Goal: Communication & Community: Answer question/provide support

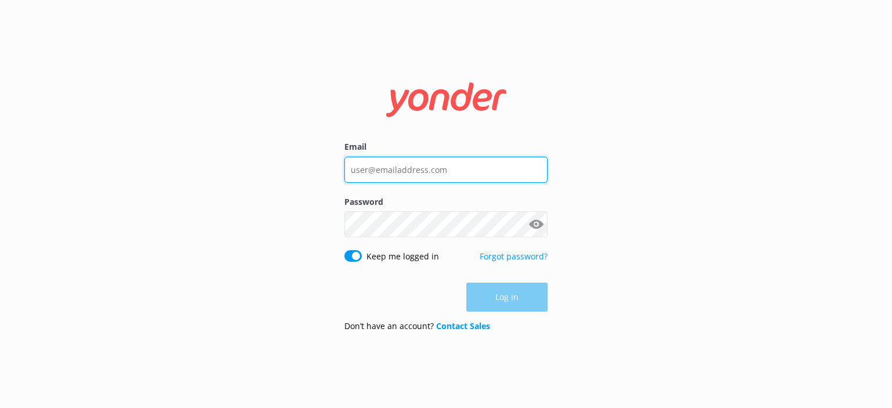
click at [412, 168] on input "Email" at bounding box center [445, 170] width 203 height 26
type input "[PERSON_NAME][EMAIL_ADDRESS][DOMAIN_NAME]"
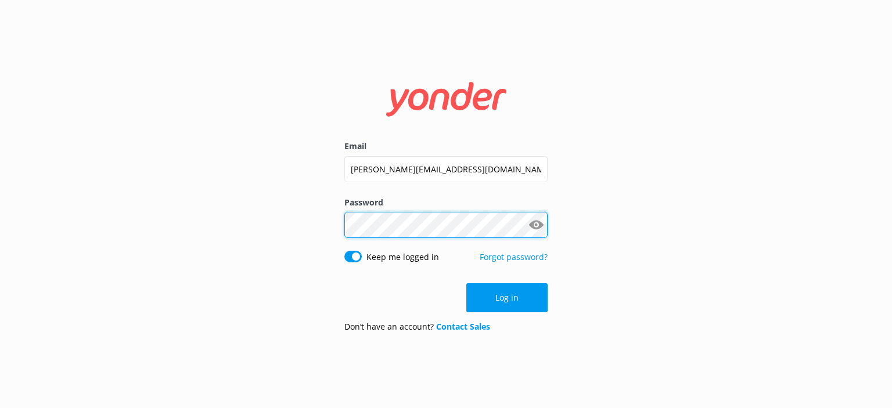
click button "Log in" at bounding box center [506, 297] width 81 height 29
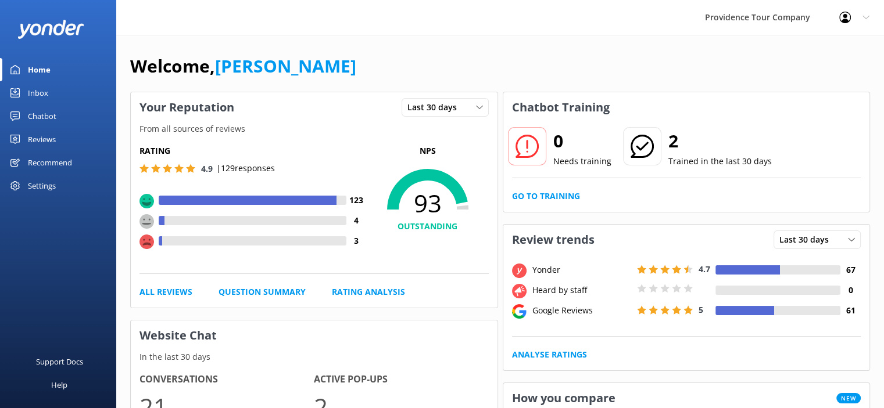
click at [37, 137] on div "Reviews" at bounding box center [42, 139] width 28 height 23
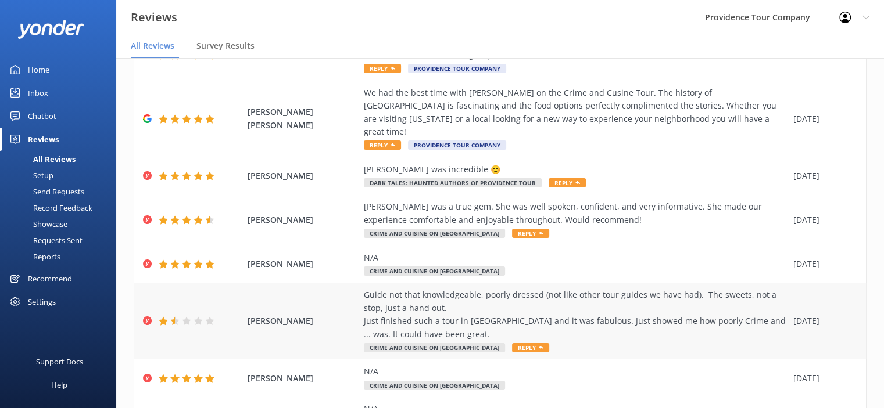
scroll to position [226, 0]
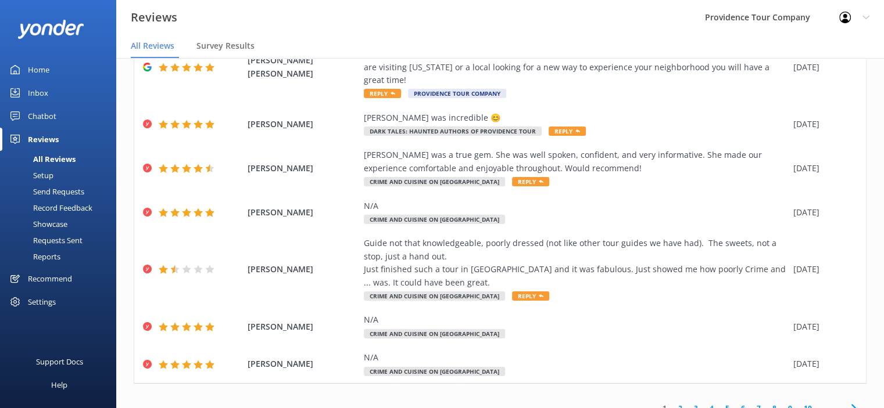
click at [674, 403] on link "2" at bounding box center [680, 408] width 16 height 11
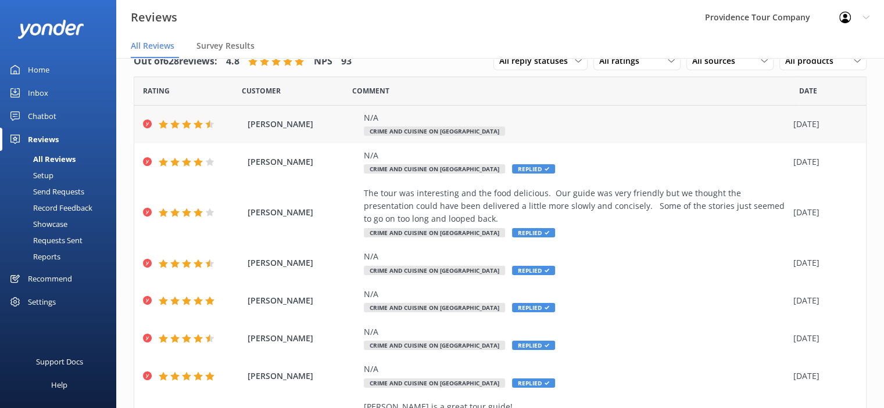
click at [458, 117] on div "N/A" at bounding box center [575, 118] width 423 height 13
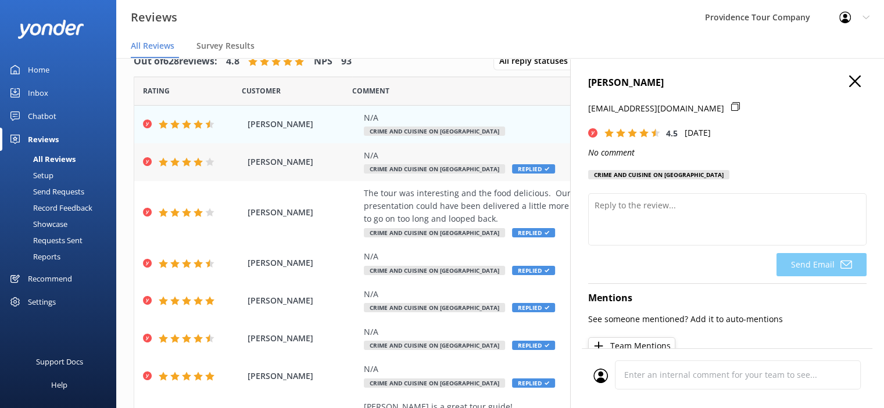
click at [376, 155] on div "N/A" at bounding box center [575, 155] width 423 height 13
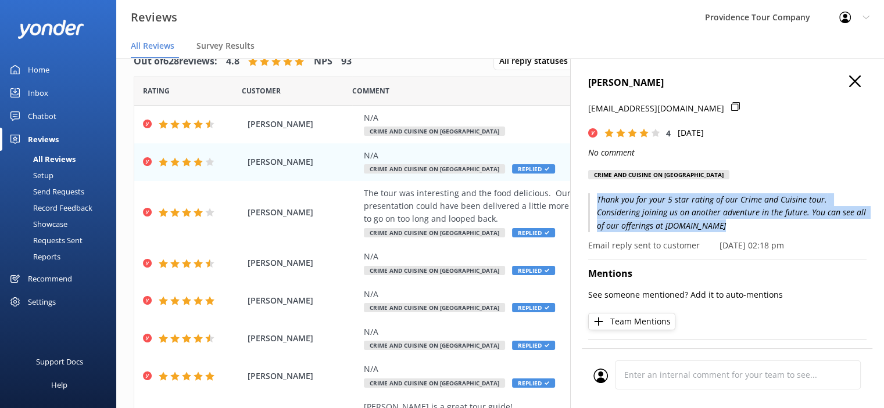
drag, startPoint x: 740, startPoint y: 232, endPoint x: 589, endPoint y: 206, distance: 152.6
click at [589, 206] on p "Thank you for your 5 star rating of our Crime and Cuisine tour. Considering joi…" at bounding box center [727, 212] width 278 height 39
copy p "Thank you for your 5 star rating of our Crime and Cuisine tour. Considering joi…"
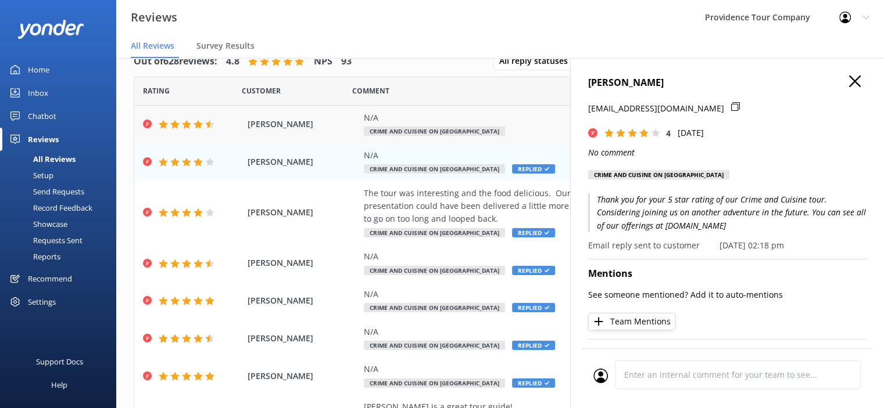
click at [374, 125] on div "N/A Crime and Cuisine on [GEOGRAPHIC_DATA]" at bounding box center [575, 125] width 423 height 26
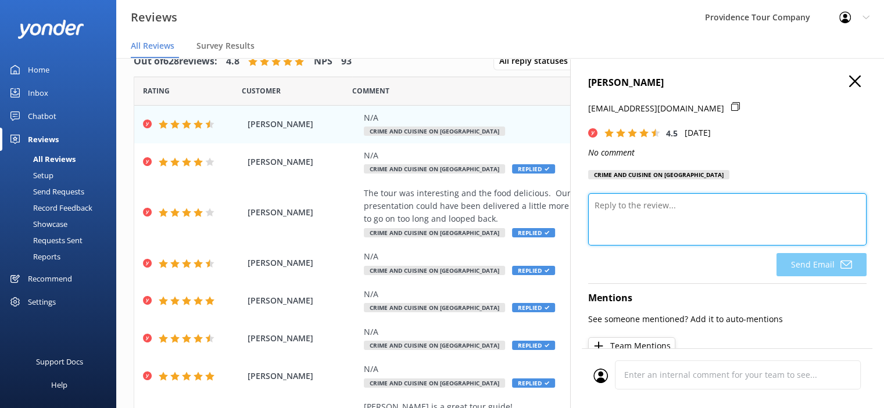
click at [651, 232] on textarea at bounding box center [727, 219] width 278 height 52
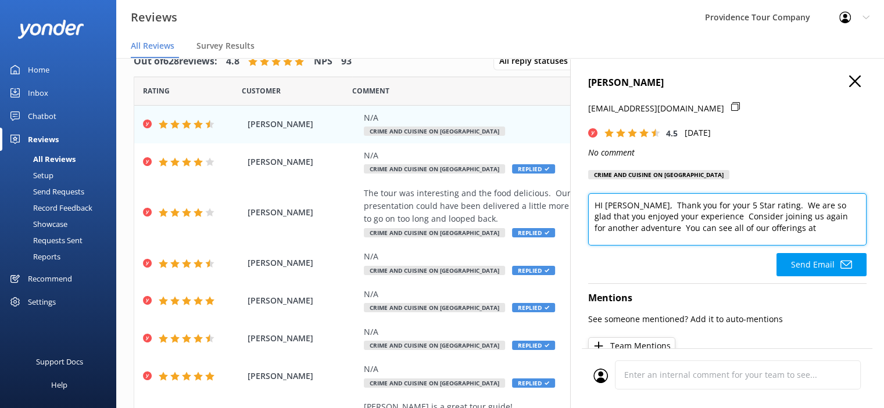
paste textarea "Thank you for your 5 star rating of our Crime and Cuisine tour. Considering joi…"
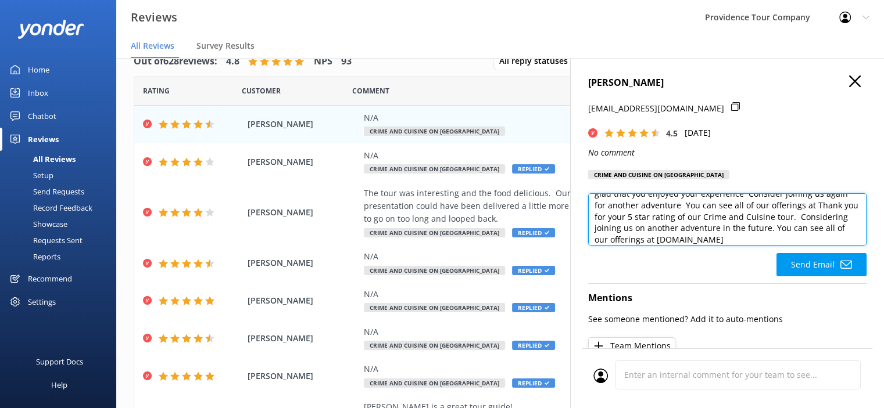
click at [755, 241] on textarea "HI [PERSON_NAME], Thank you for your 5 Star rating. We are so glad that you enj…" at bounding box center [727, 219] width 278 height 52
click at [767, 246] on textarea "HI [PERSON_NAME], Thank you for your 5 Star rating. We are so glad that you enj…" at bounding box center [727, 219] width 278 height 52
click at [797, 224] on textarea "HI [PERSON_NAME], Thank you for your 5 Star rating. We are so glad that you enj…" at bounding box center [727, 219] width 278 height 52
drag, startPoint x: 802, startPoint y: 213, endPoint x: 769, endPoint y: 236, distance: 40.5
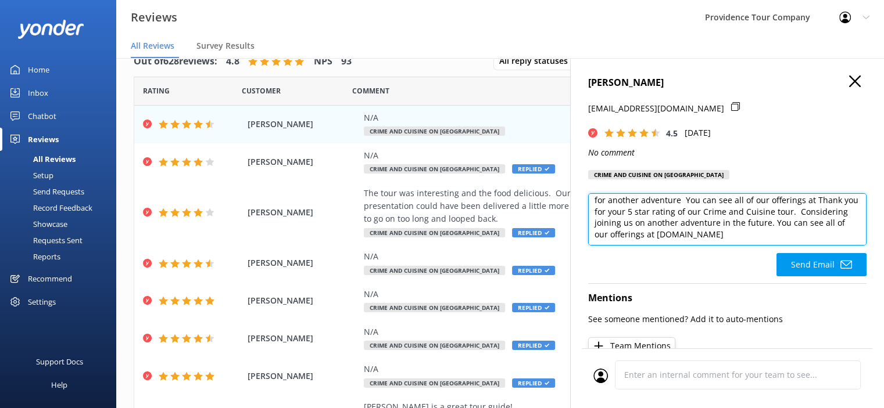
click at [769, 236] on textarea "HI [PERSON_NAME], Thank you for your 5 Star rating. We are so glad that you enj…" at bounding box center [727, 219] width 278 height 52
drag, startPoint x: 732, startPoint y: 223, endPoint x: 725, endPoint y: 228, distance: 8.7
click at [725, 228] on textarea "HI [PERSON_NAME], Thank you for your 5 Star rating. We are so glad that you enj…" at bounding box center [727, 219] width 278 height 52
type textarea "HI [PERSON_NAME], Thank you for your 5 Star rating. We are so glad that you enj…"
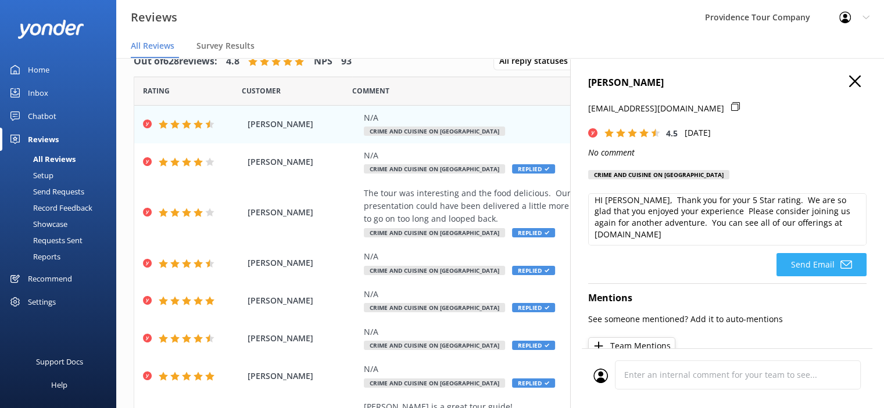
click at [819, 277] on button "Send Email" at bounding box center [821, 264] width 90 height 23
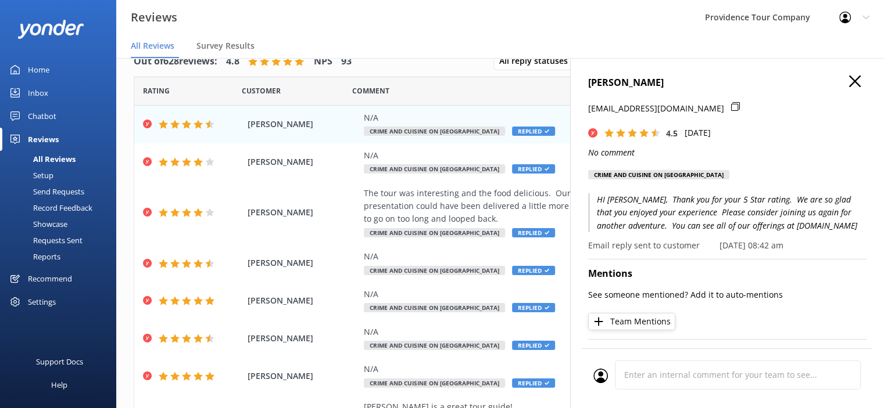
click at [849, 81] on icon "button" at bounding box center [855, 82] width 12 height 12
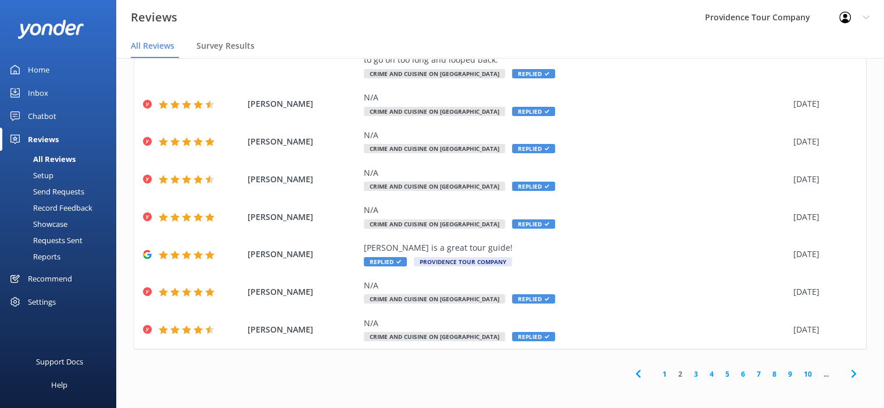
scroll to position [161, 0]
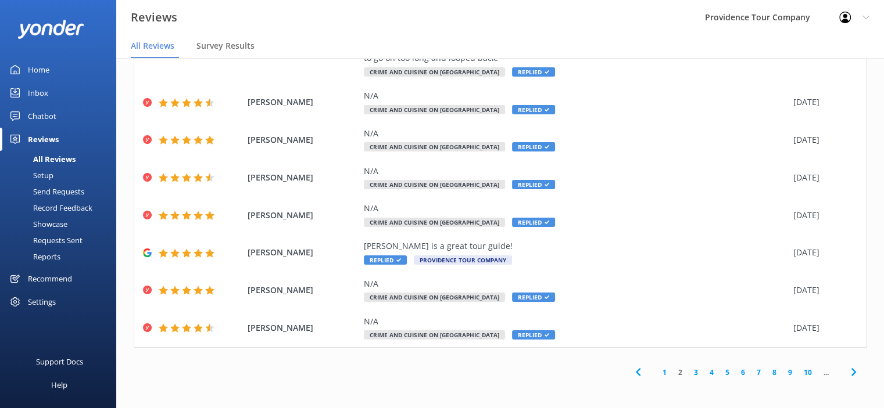
click at [656, 374] on link "1" at bounding box center [664, 372] width 16 height 11
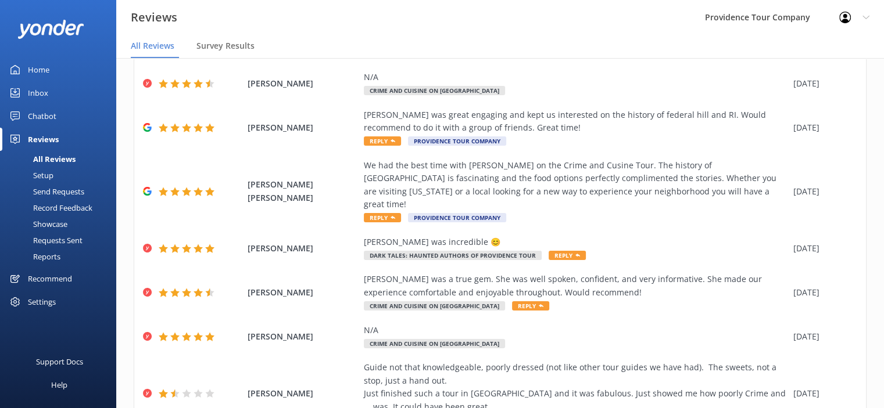
scroll to position [226, 0]
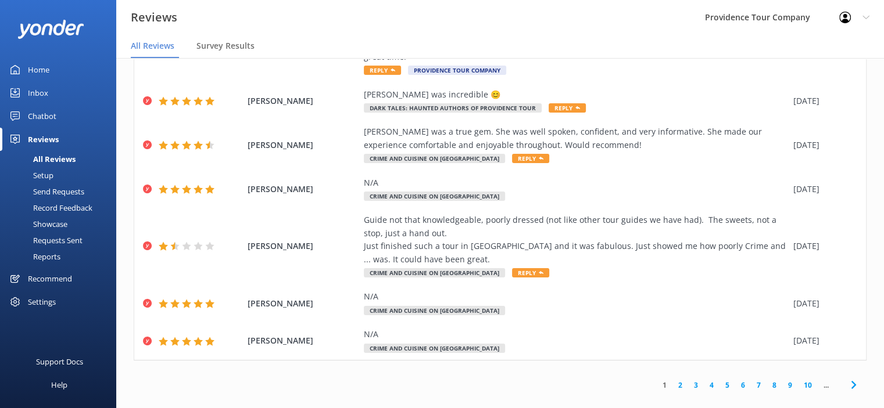
click at [672, 380] on link "2" at bounding box center [680, 385] width 16 height 11
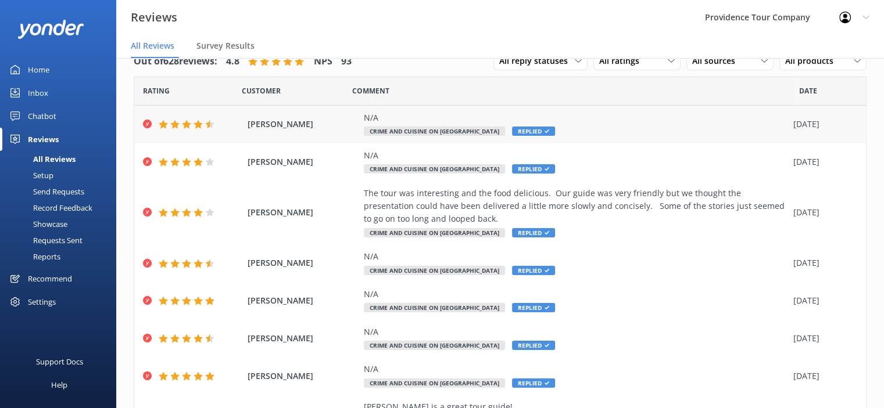
click at [456, 128] on span "Crime and Cuisine on [GEOGRAPHIC_DATA]" at bounding box center [434, 131] width 141 height 9
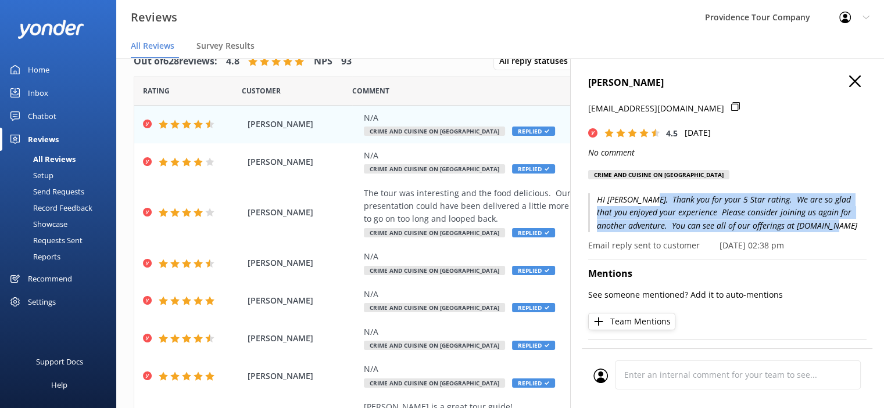
drag, startPoint x: 816, startPoint y: 243, endPoint x: 634, endPoint y: 213, distance: 184.2
click at [636, 213] on p "HI [PERSON_NAME], Thank you for your 5 Star rating. We are so glad that you enj…" at bounding box center [727, 212] width 278 height 39
copy p ", Thank you for your 5 Star rating. We are so glad that you enjoyed your experi…"
click at [849, 84] on icon "button" at bounding box center [855, 82] width 12 height 12
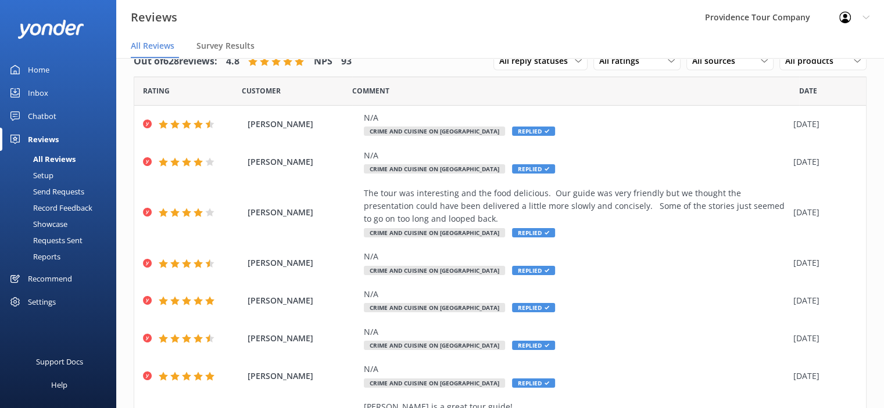
scroll to position [161, 0]
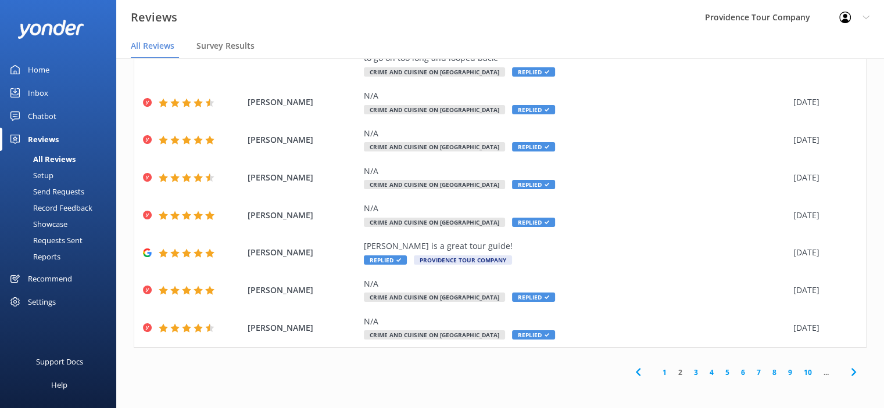
click at [656, 375] on link "1" at bounding box center [664, 372] width 16 height 11
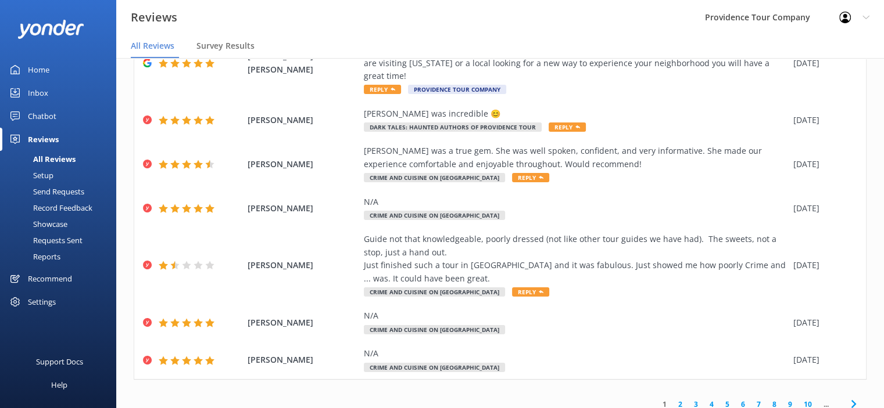
scroll to position [226, 0]
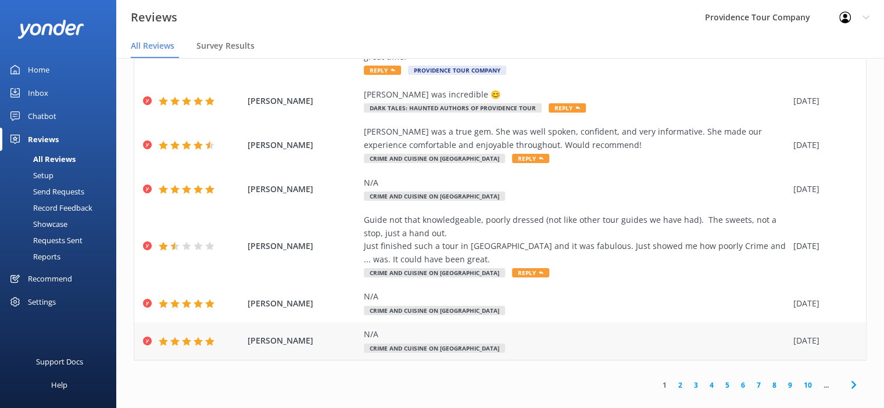
click at [457, 328] on div "N/A" at bounding box center [575, 334] width 423 height 13
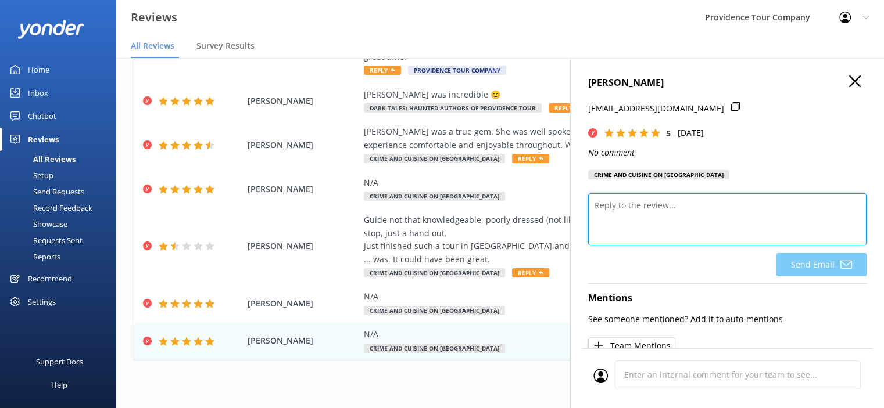
click at [660, 216] on textarea at bounding box center [727, 219] width 278 height 52
paste textarea ", Thank you for your 5 Star rating. We are so glad that you enjoyed your experi…"
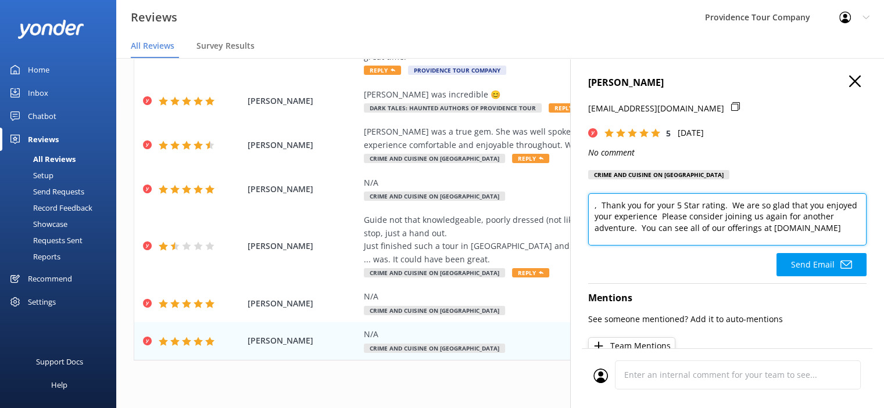
click at [602, 207] on textarea ", Thank you for your 5 Star rating. We are so glad that you enjoyed your experi…" at bounding box center [727, 219] width 278 height 52
type textarea "Thank you for your 5 Star rating. We are so glad that you enjoyed your experien…"
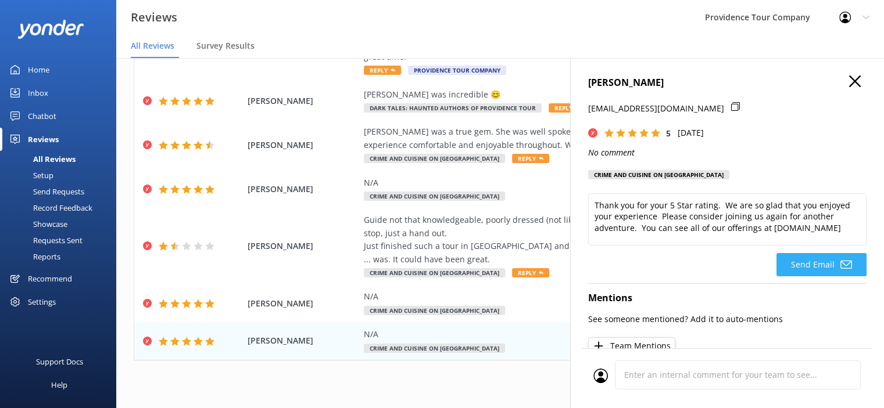
click at [811, 267] on button "Send Email" at bounding box center [821, 264] width 90 height 23
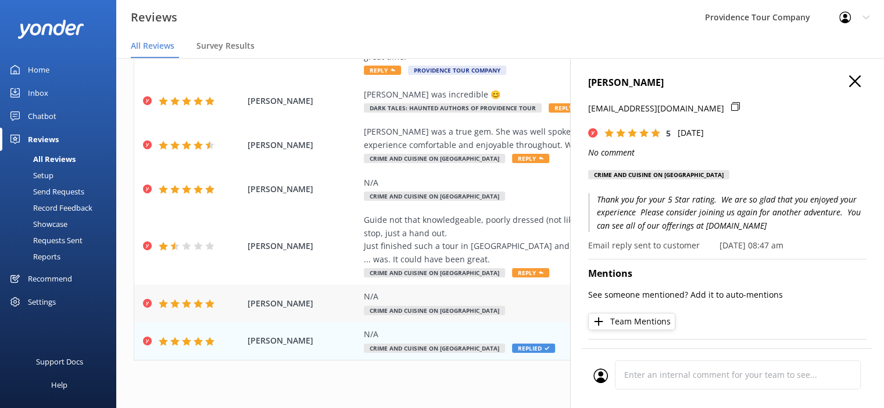
click at [448, 292] on div "N/A Crime and Cuisine on [GEOGRAPHIC_DATA]" at bounding box center [575, 303] width 423 height 26
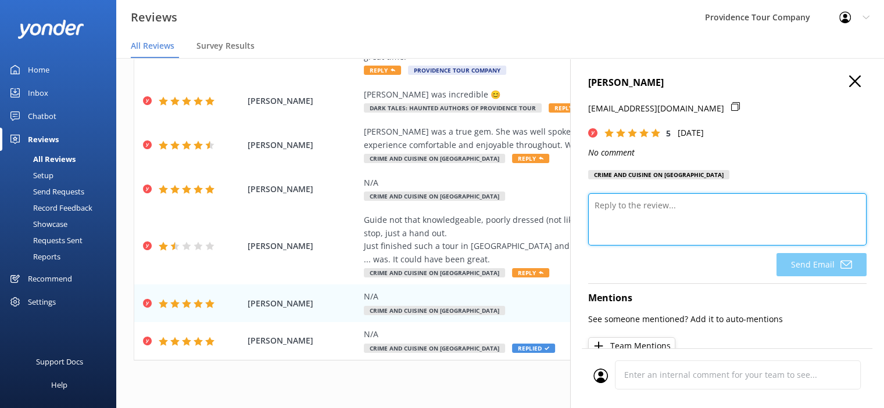
click at [625, 213] on textarea at bounding box center [727, 219] width 278 height 52
paste textarea ", Thank you for your 5 Star rating. We are so glad that you enjoyed your experi…"
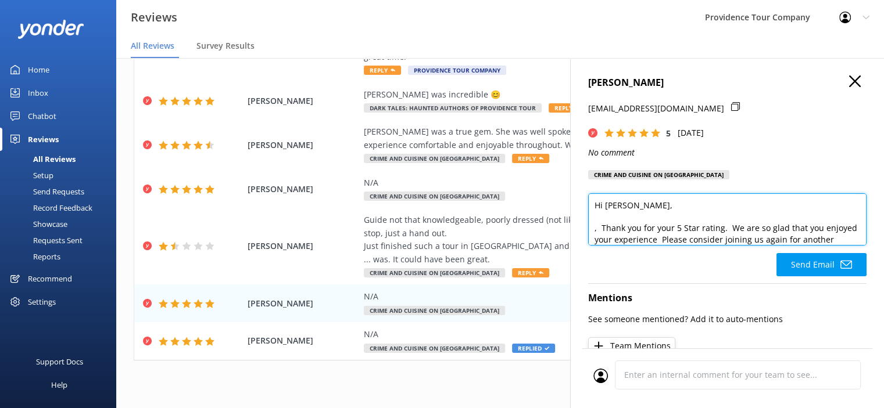
scroll to position [23, 0]
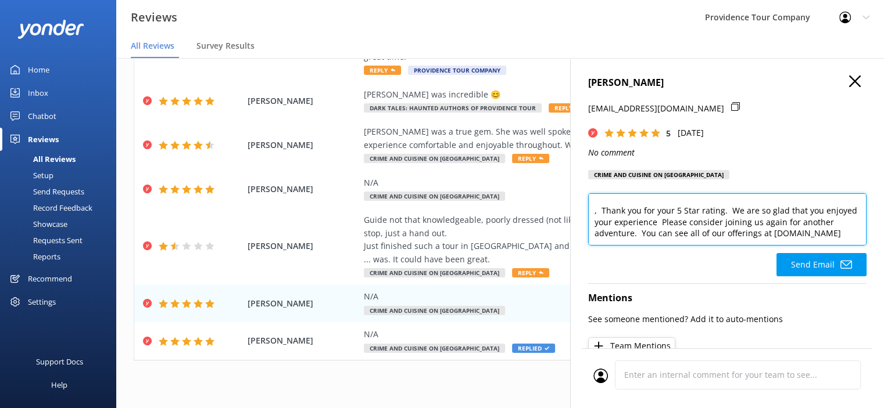
click at [600, 200] on textarea "Hi [PERSON_NAME], , Thank you for your 5 Star rating. We are so glad that you e…" at bounding box center [727, 219] width 278 height 52
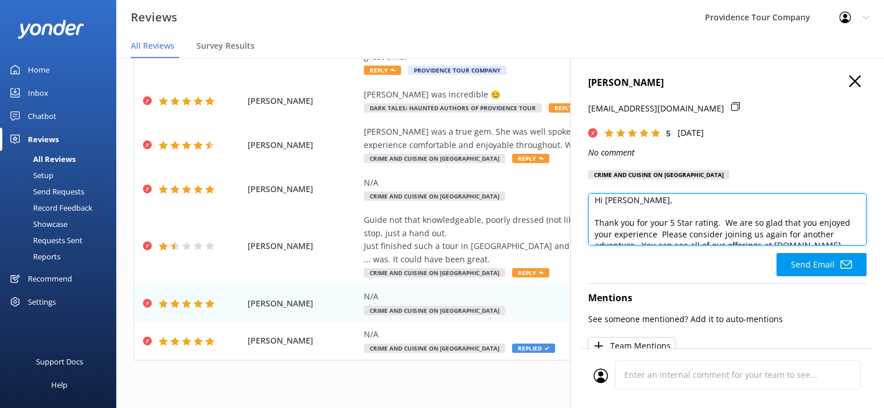
scroll to position [17, 0]
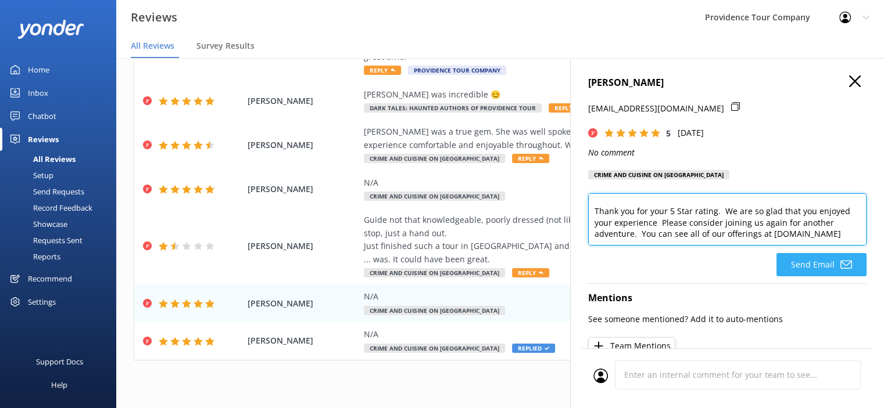
type textarea "Hi [PERSON_NAME], Thank you for your 5 Star rating. We are so glad that you enj…"
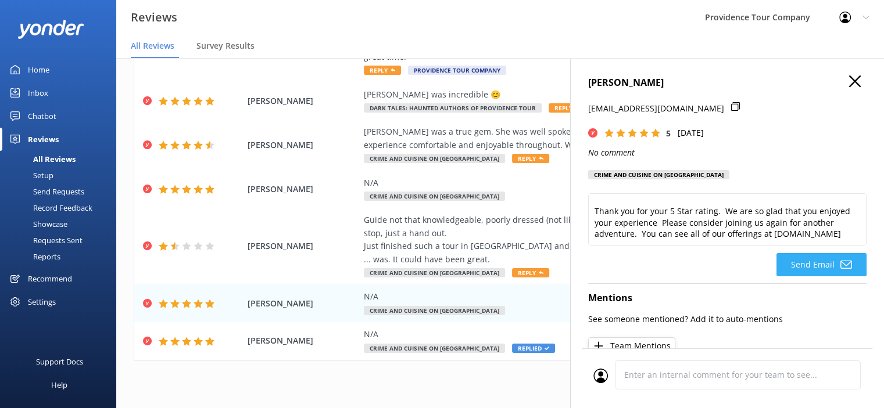
click at [812, 267] on button "Send Email" at bounding box center [821, 264] width 90 height 23
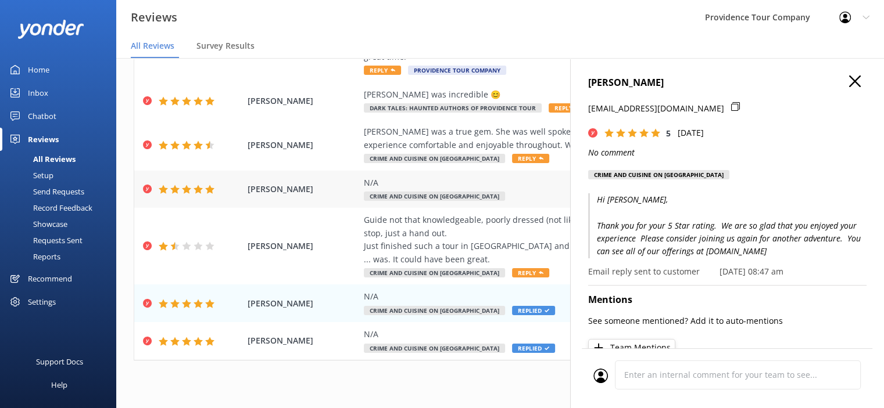
click at [455, 177] on div "N/A" at bounding box center [575, 183] width 423 height 13
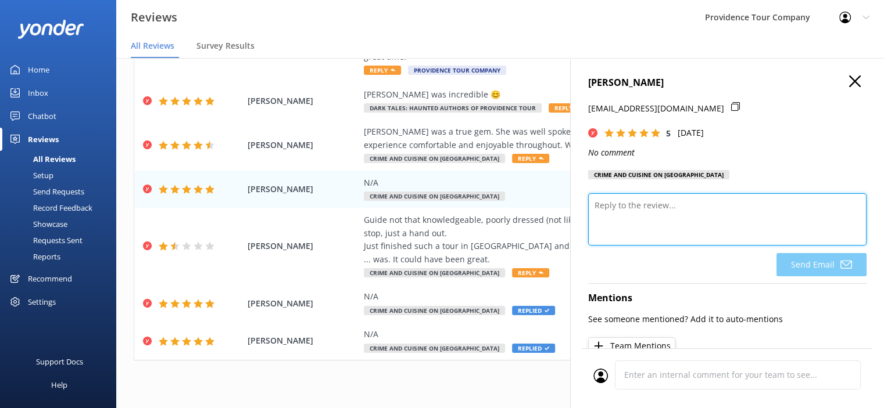
click at [629, 209] on textarea at bounding box center [727, 219] width 278 height 52
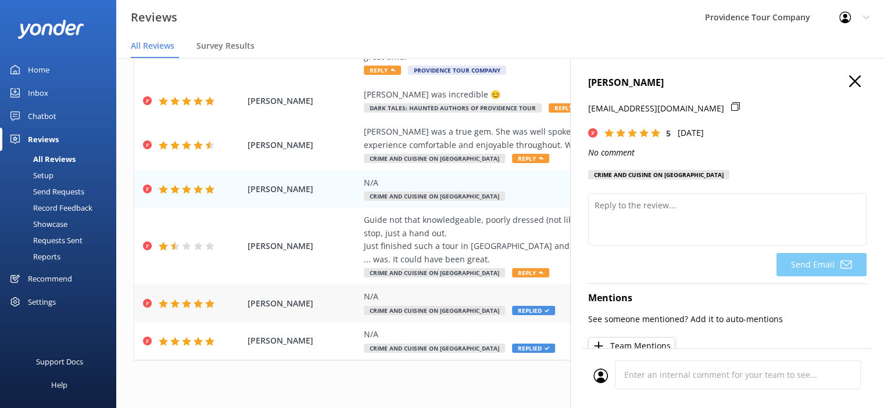
click at [458, 290] on div "N/A" at bounding box center [575, 296] width 423 height 13
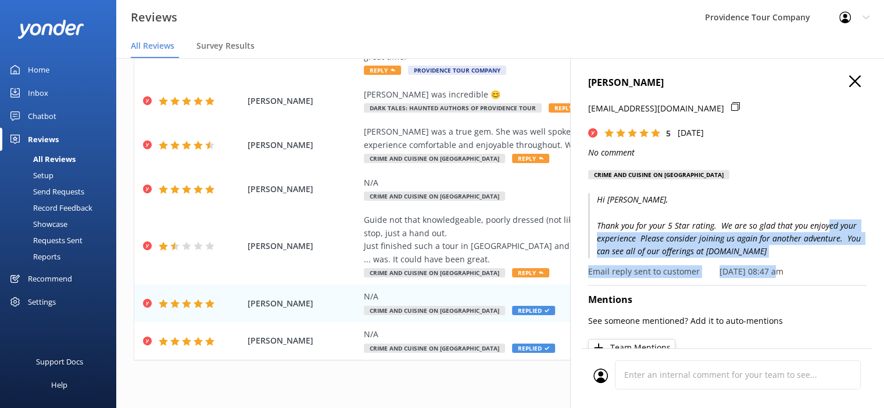
drag, startPoint x: 770, startPoint y: 268, endPoint x: 599, endPoint y: 236, distance: 174.4
click at [599, 236] on div "Hi [PERSON_NAME], Thank you for your 5 Star rating. We are so glad that you enj…" at bounding box center [727, 235] width 278 height 85
click at [720, 246] on p "Hi [PERSON_NAME], Thank you for your 5 Star rating. We are so glad that you enj…" at bounding box center [727, 225] width 278 height 65
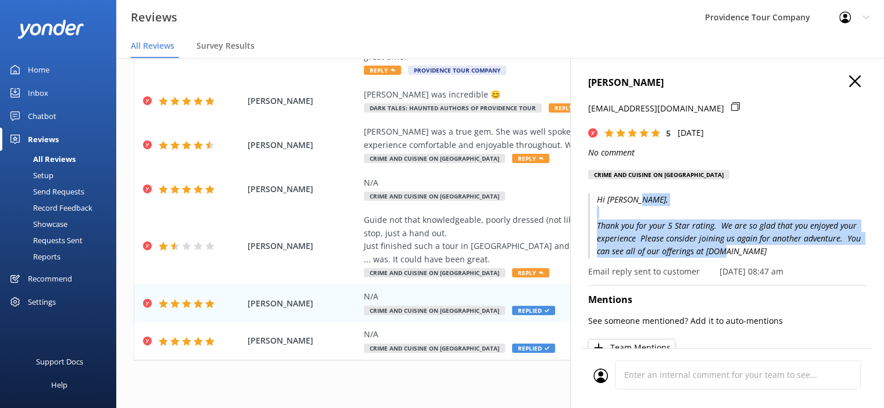
drag, startPoint x: 762, startPoint y: 255, endPoint x: 598, endPoint y: 225, distance: 167.0
click at [598, 225] on p "Hi [PERSON_NAME], Thank you for your 5 Star rating. We are so glad that you enj…" at bounding box center [727, 225] width 278 height 65
click at [726, 248] on p "Hi [PERSON_NAME], Thank you for your 5 Star rating. We are so glad that you enj…" at bounding box center [727, 225] width 278 height 65
drag, startPoint x: 729, startPoint y: 250, endPoint x: 592, endPoint y: 230, distance: 138.6
click at [592, 230] on p "Hi [PERSON_NAME], Thank you for your 5 Star rating. We are so glad that you enj…" at bounding box center [727, 225] width 278 height 65
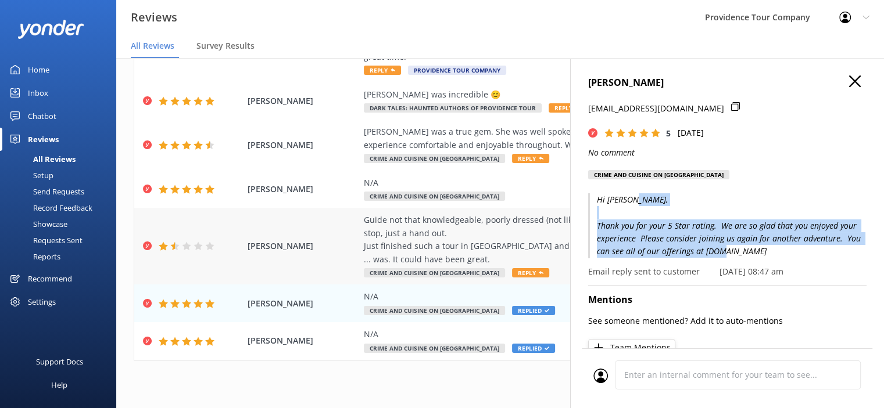
copy p "Thank you for your 5 Star rating. We are so glad that you enjoyed your experien…"
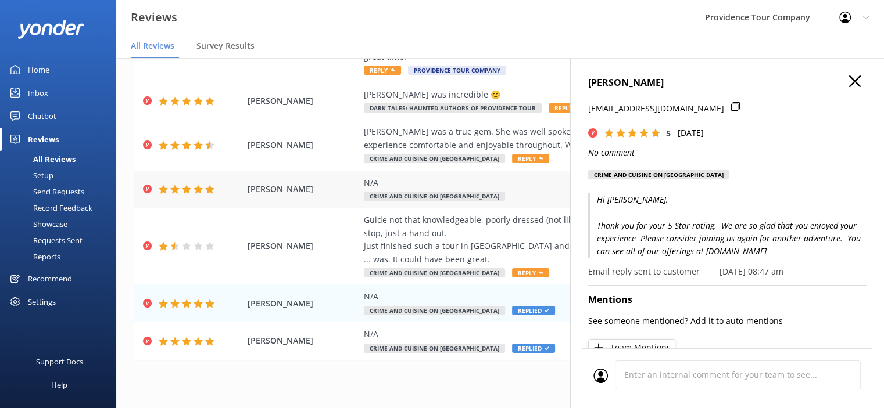
click at [385, 177] on div "N/A" at bounding box center [575, 183] width 423 height 13
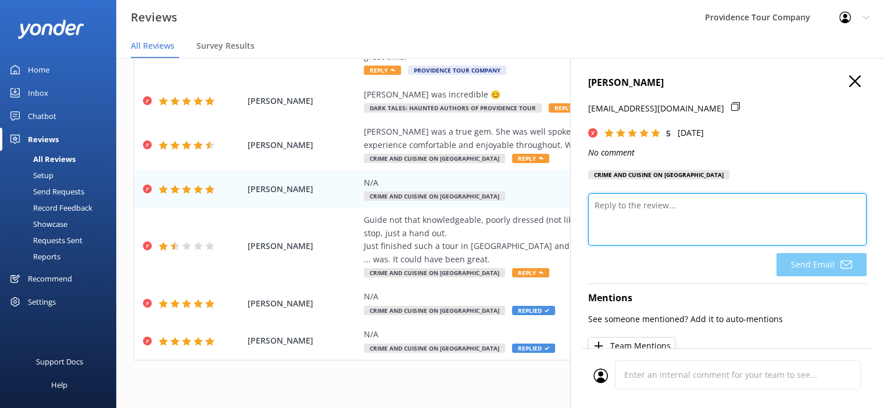
click at [634, 206] on textarea at bounding box center [727, 219] width 278 height 52
paste textarea "Thank you for your 5 Star rating. We are so glad that you enjoyed your experien…"
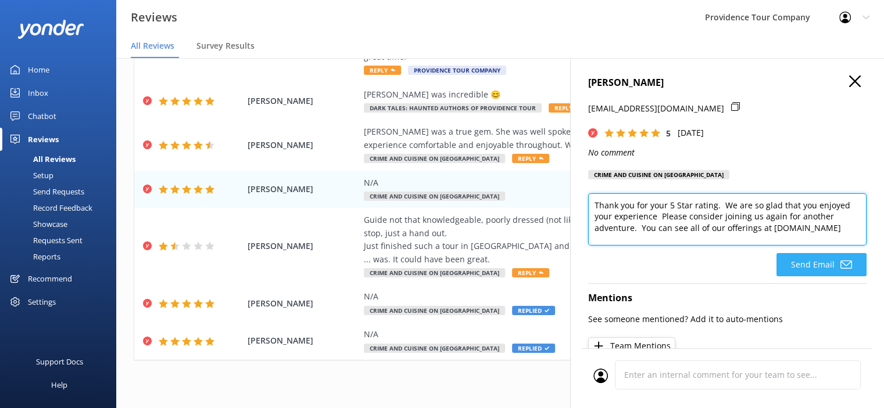
type textarea "Thank you for your 5 Star rating. We are so glad that you enjoyed your experien…"
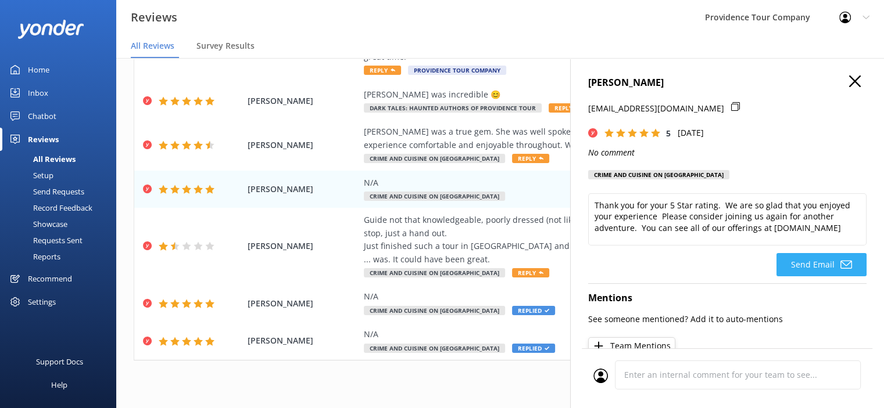
click at [826, 266] on button "Send Email" at bounding box center [821, 264] width 90 height 23
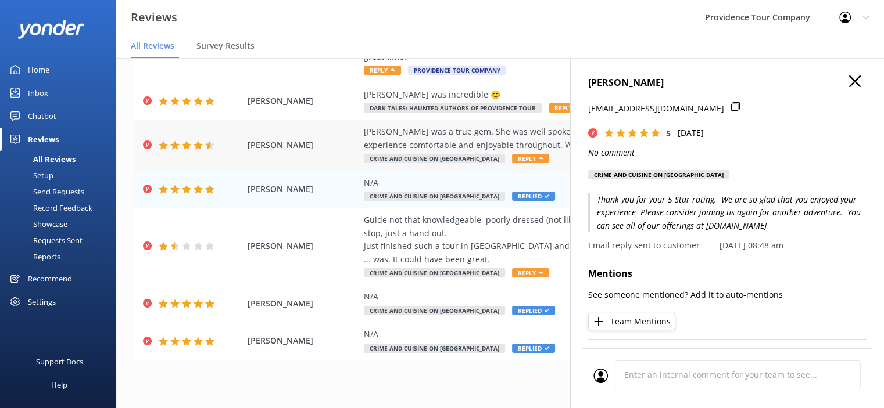
click at [482, 127] on div "[PERSON_NAME] was a true gem. She was well spoken, confident, and very informat…" at bounding box center [575, 138] width 423 height 26
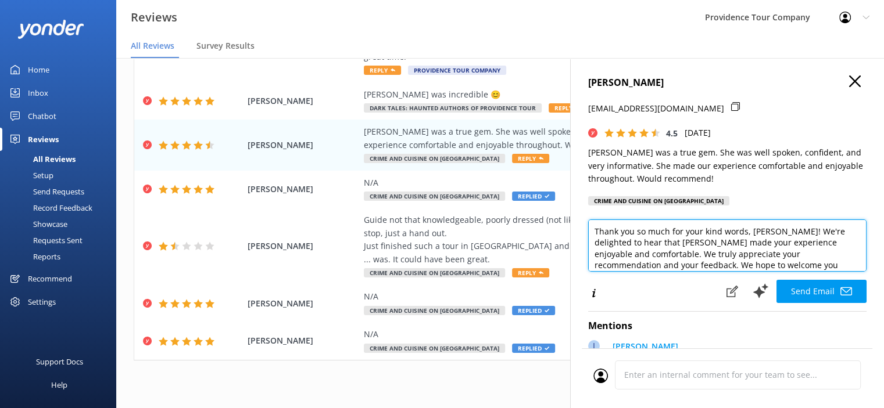
click at [795, 269] on textarea "Thank you so much for your kind words, [PERSON_NAME]! We're delighted to hear t…" at bounding box center [727, 246] width 278 height 52
drag, startPoint x: 634, startPoint y: 262, endPoint x: 630, endPoint y: 271, distance: 10.4
click at [634, 263] on textarea "Thank you so much for your kind words, [PERSON_NAME]! We're delighted to hear t…" at bounding box center [727, 246] width 278 height 52
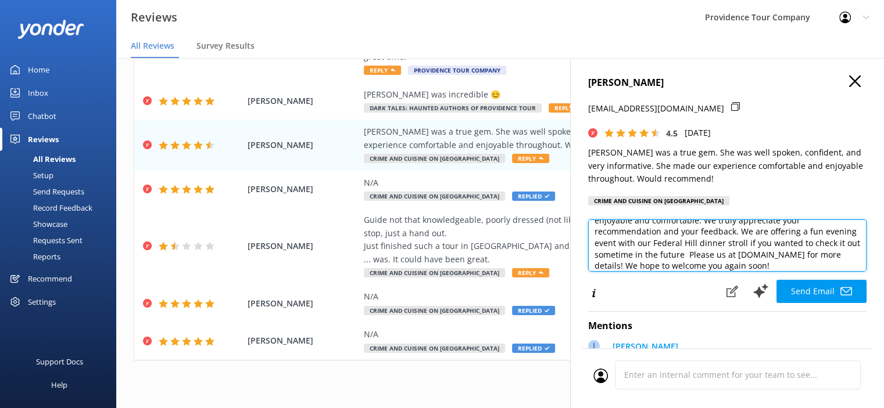
scroll to position [40, 0]
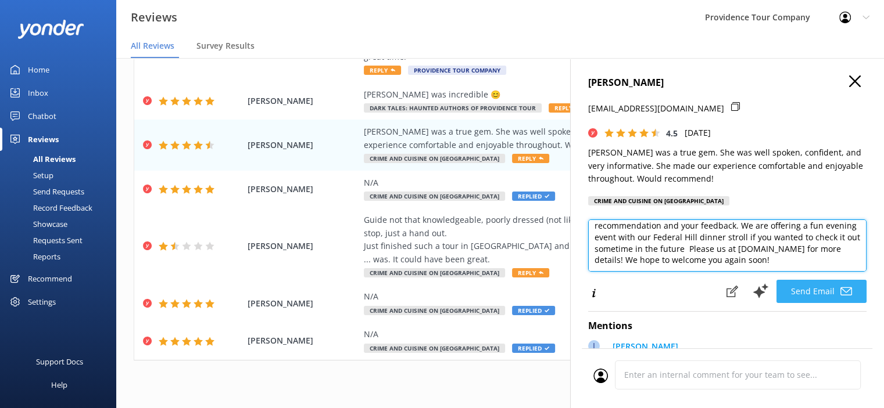
type textarea "Thank you so much for your kind words, [PERSON_NAME]! We're delighted to hear t…"
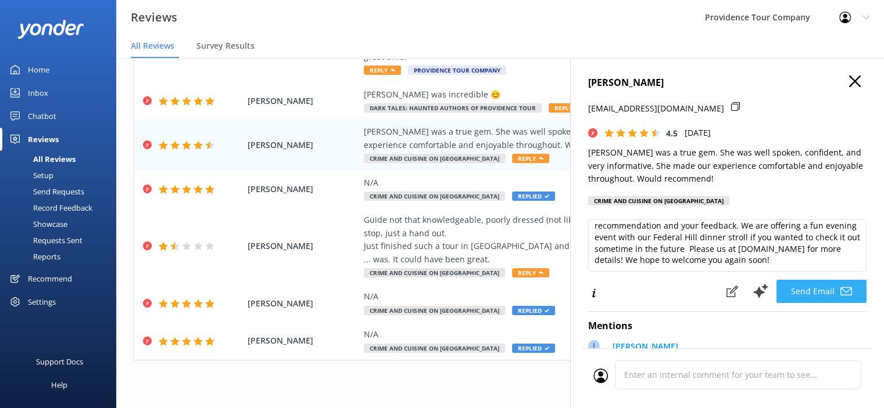
click at [812, 298] on button "Send Email" at bounding box center [821, 291] width 90 height 23
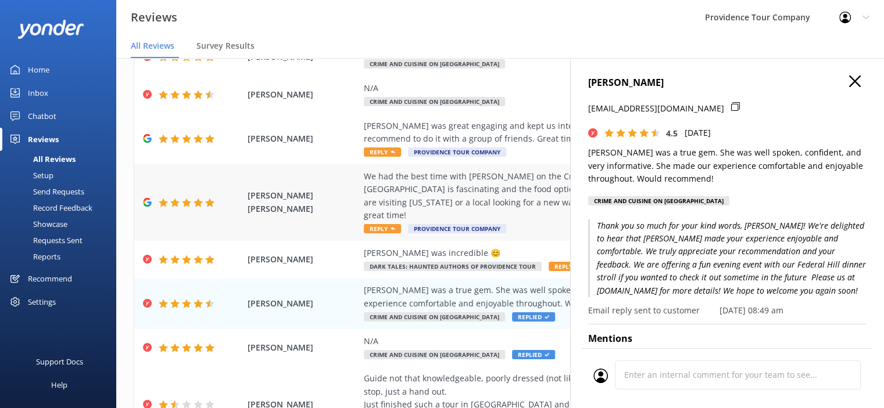
scroll to position [52, 0]
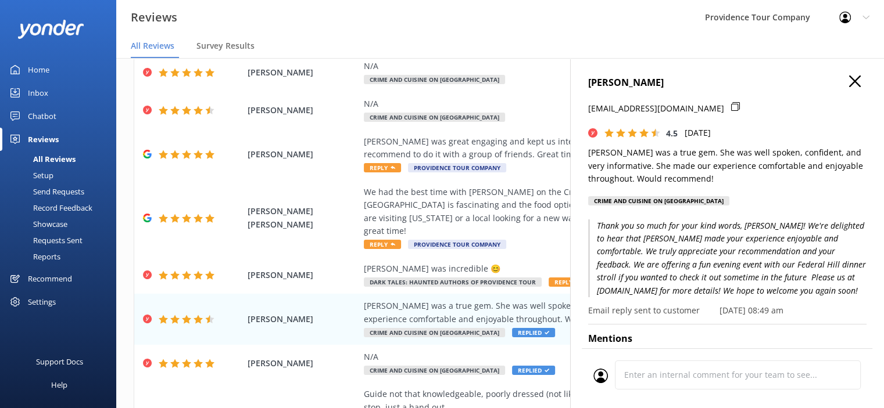
click at [849, 79] on icon "button" at bounding box center [855, 82] width 12 height 12
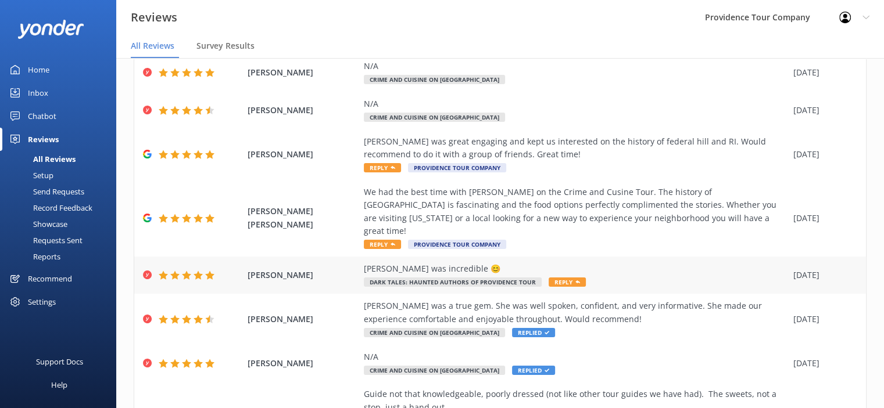
click at [516, 263] on div "[PERSON_NAME] was incredible 😊" at bounding box center [575, 269] width 423 height 13
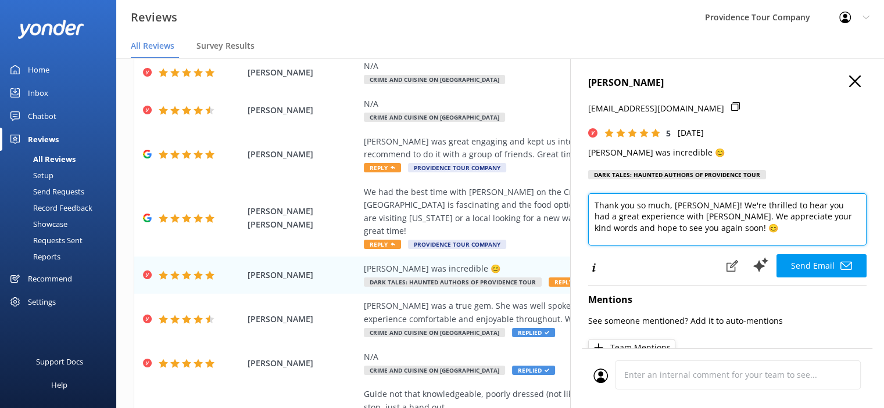
drag, startPoint x: 699, startPoint y: 219, endPoint x: 691, endPoint y: 221, distance: 7.8
click at [691, 221] on textarea "Thank you so much, [PERSON_NAME]! We're thrilled to hear you had a great experi…" at bounding box center [727, 219] width 278 height 52
type textarea "Thank you so much, [PERSON_NAME]! We're thrilled to hear you had a great experi…"
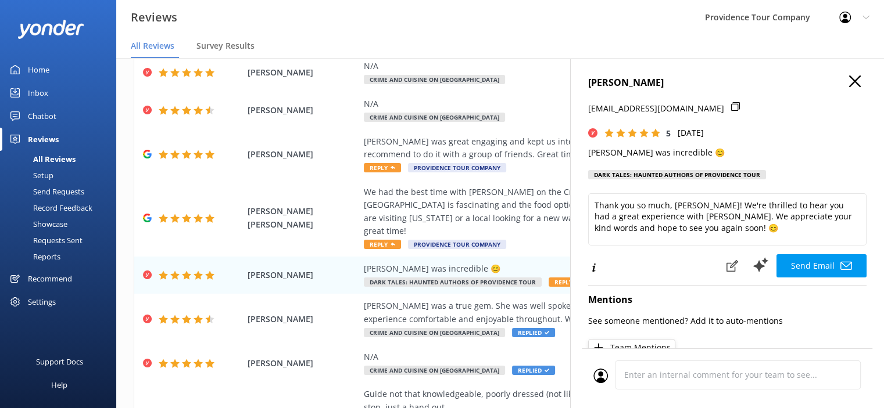
click at [655, 344] on button "Team Mentions" at bounding box center [631, 347] width 87 height 17
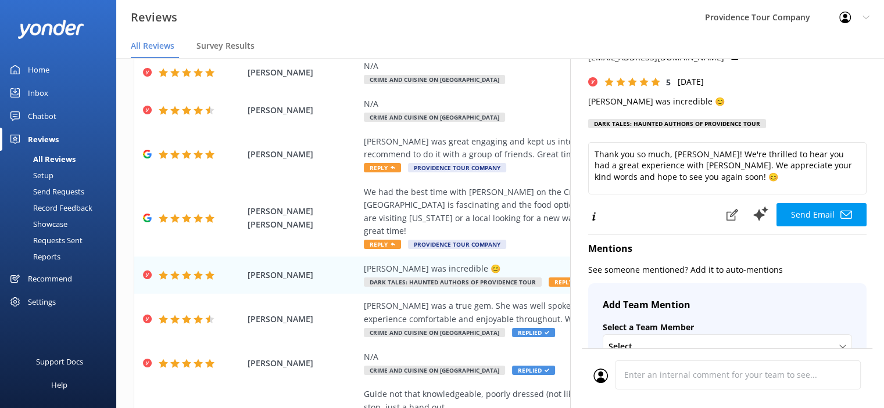
scroll to position [116, 0]
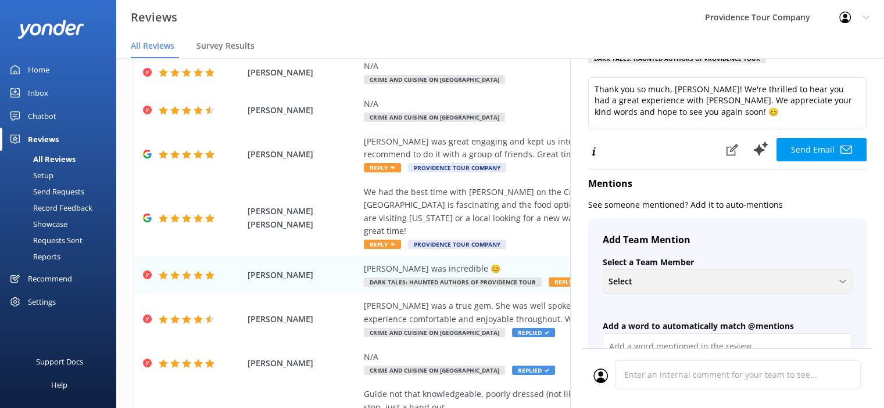
click at [650, 283] on div "Select" at bounding box center [726, 281] width 243 height 13
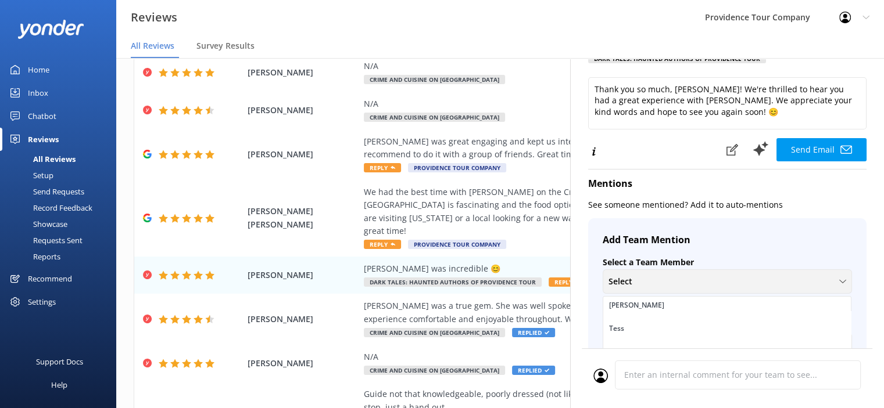
scroll to position [813, 0]
click at [640, 337] on link "Tali" at bounding box center [726, 339] width 247 height 23
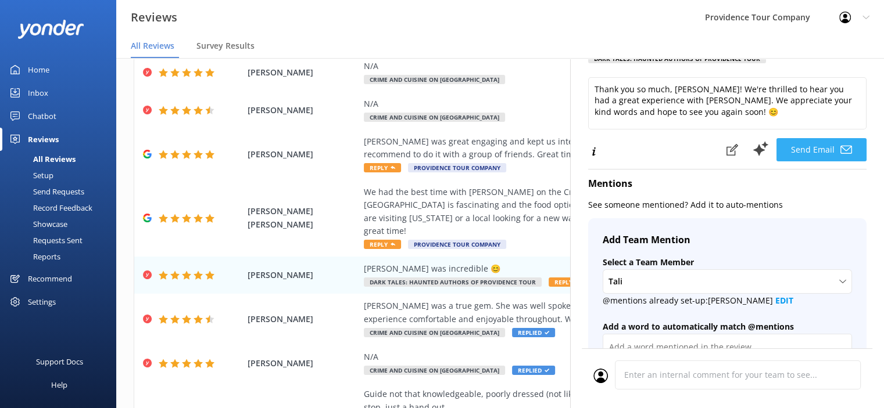
click at [808, 143] on button "Send Email" at bounding box center [821, 149] width 90 height 23
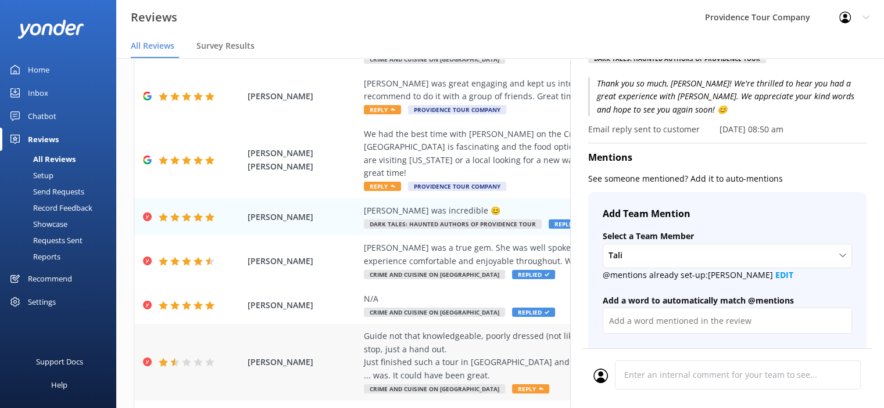
scroll to position [226, 0]
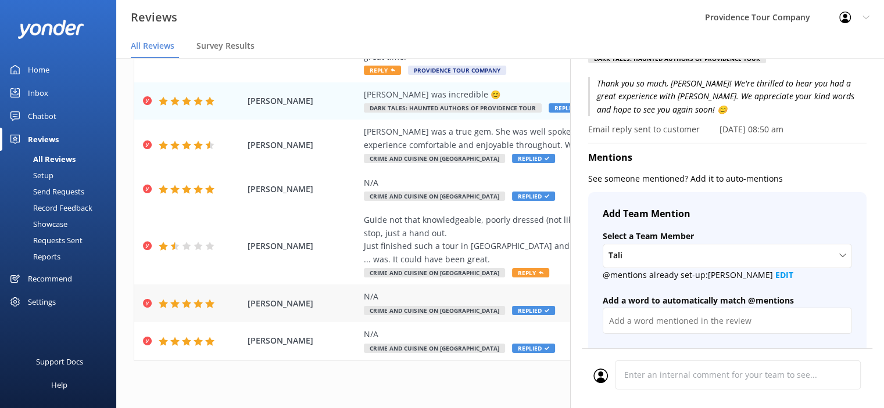
click at [457, 293] on div "N/A Crime and Cuisine on Federal Hill Replied" at bounding box center [575, 303] width 423 height 26
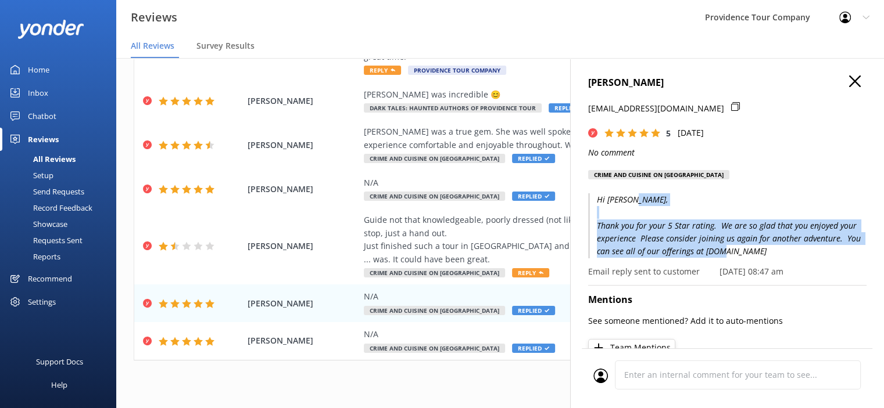
drag, startPoint x: 773, startPoint y: 255, endPoint x: 594, endPoint y: 229, distance: 181.3
click at [594, 229] on p "Hi [PERSON_NAME], Thank you for your 5 Star rating. We are so glad that you enj…" at bounding box center [727, 225] width 278 height 65
copy p "Thank you for your 5 Star rating. We are so glad that you enjoyed your experien…"
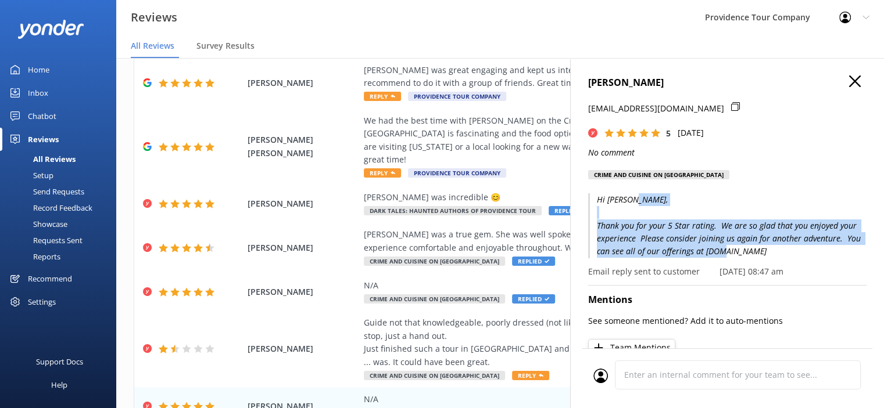
scroll to position [0, 0]
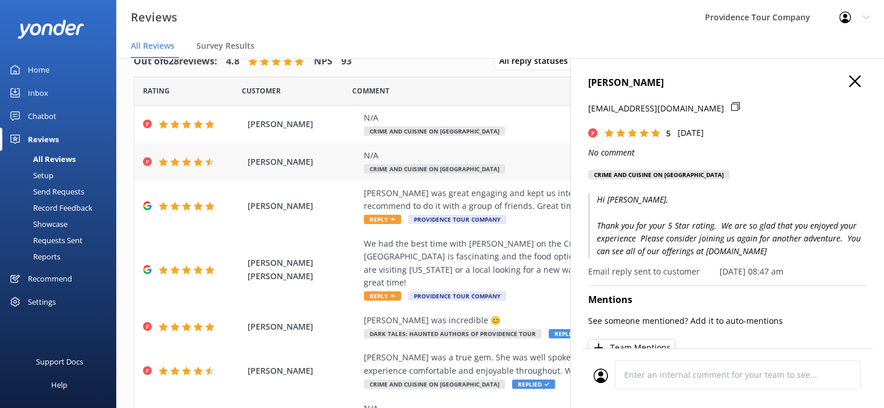
click at [433, 167] on span "Crime and Cuisine on [GEOGRAPHIC_DATA]" at bounding box center [434, 168] width 141 height 9
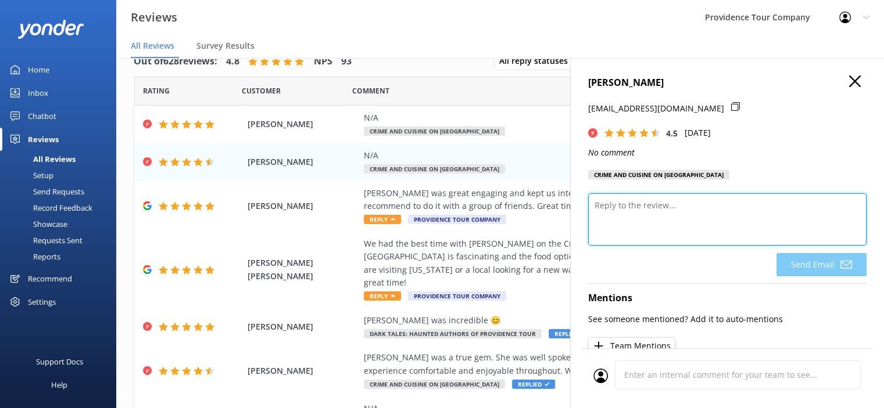
click at [644, 217] on textarea at bounding box center [727, 219] width 278 height 52
paste textarea "Thank you for your 5 Star rating. We are so glad that you enjoyed your experien…"
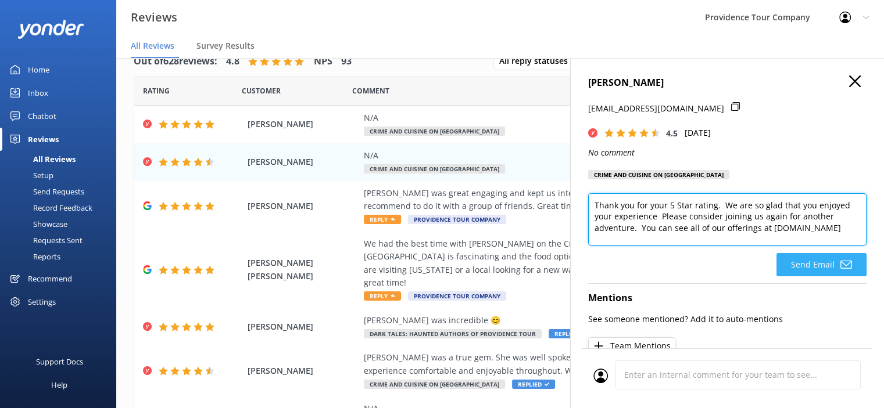
type textarea "Thank you for your 5 Star rating. We are so glad that you enjoyed your experien…"
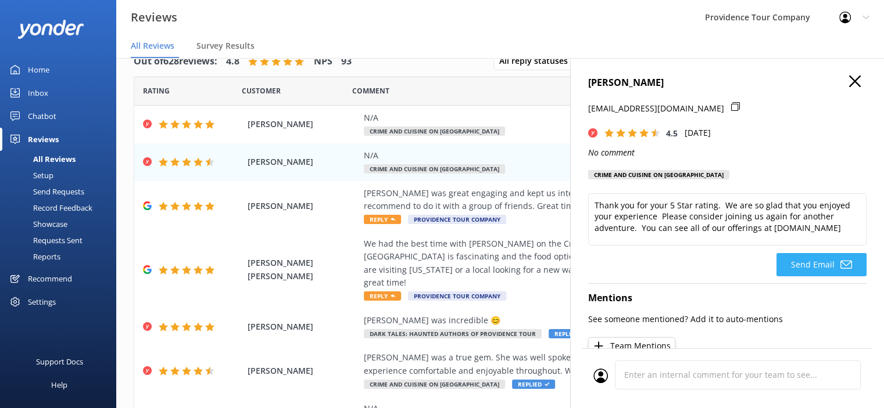
click at [830, 268] on button "Send Email" at bounding box center [821, 264] width 90 height 23
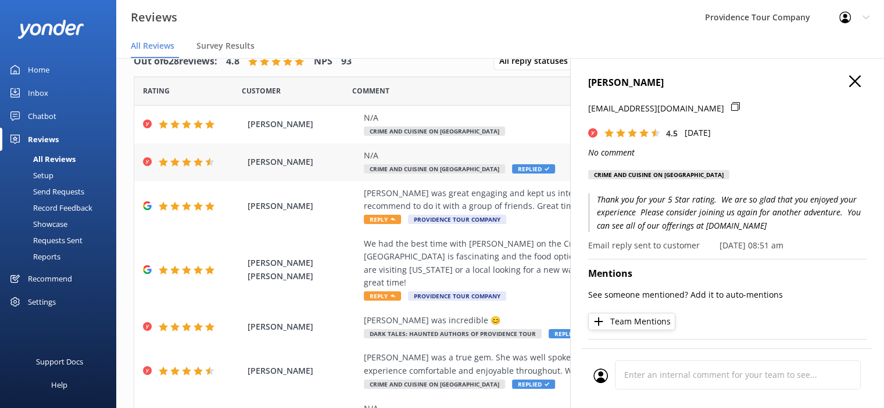
click at [430, 170] on span "Crime and Cuisine on [GEOGRAPHIC_DATA]" at bounding box center [434, 168] width 141 height 9
click at [453, 133] on span "Crime and Cuisine on [GEOGRAPHIC_DATA]" at bounding box center [434, 131] width 141 height 9
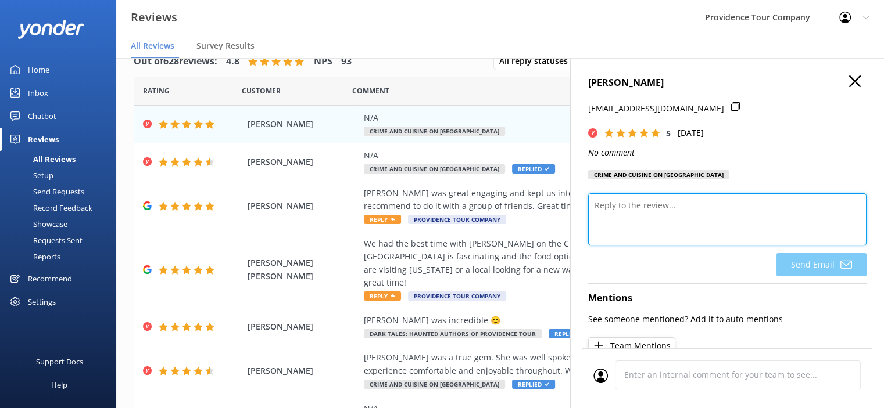
click at [658, 218] on textarea at bounding box center [727, 219] width 278 height 52
paste textarea "Thank you for your 5 Star rating. We are so glad that you enjoyed your experien…"
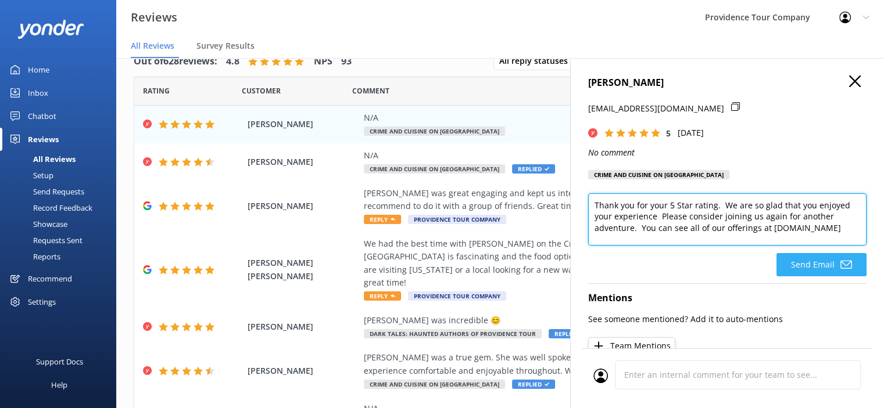
type textarea "Thank you for your 5 Star rating. We are so glad that you enjoyed your experien…"
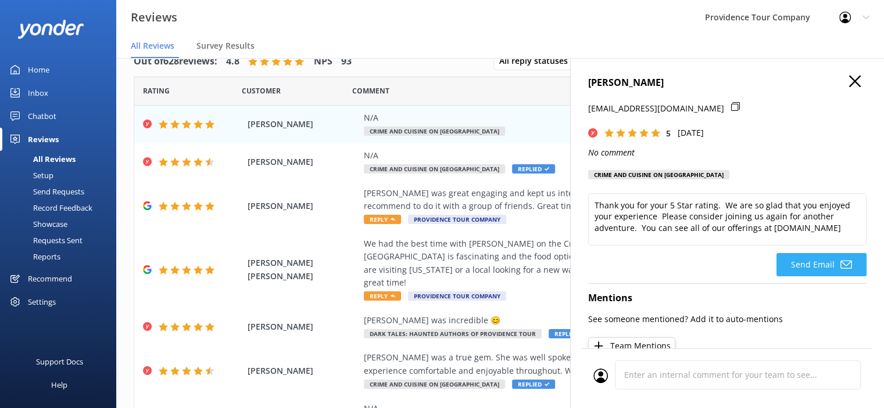
click at [840, 263] on use at bounding box center [846, 265] width 12 height 8
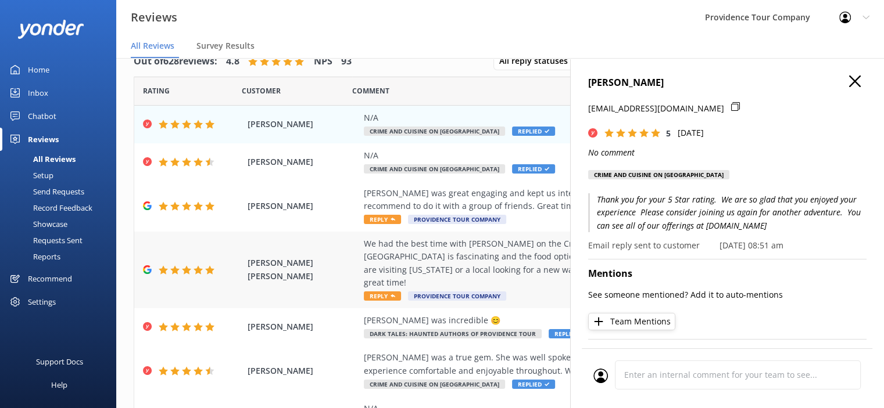
click at [488, 260] on div "We had the best time with [PERSON_NAME] on the Crime and Cusine Tour. The histo…" at bounding box center [575, 264] width 423 height 52
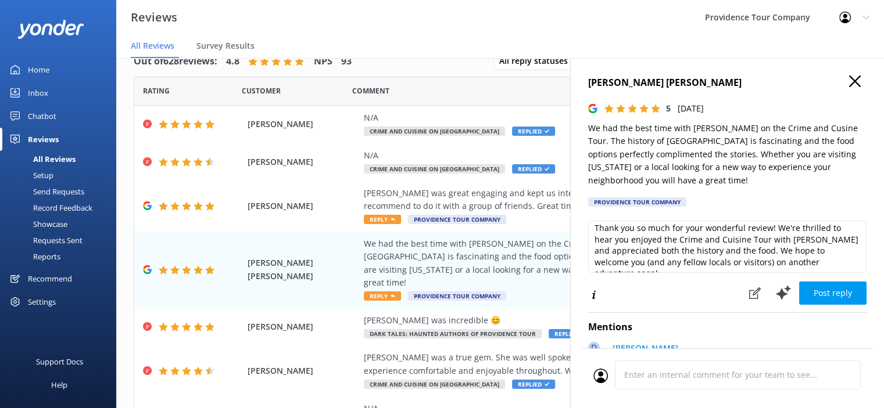
scroll to position [5, 0]
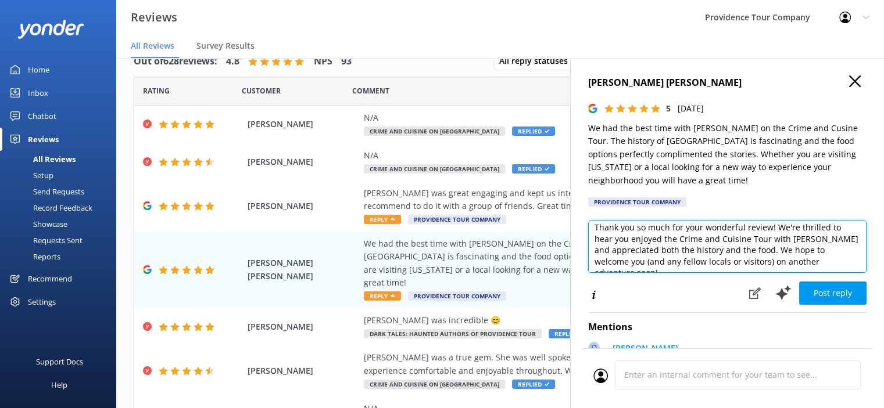
drag, startPoint x: 758, startPoint y: 251, endPoint x: 766, endPoint y: 260, distance: 11.5
click at [760, 251] on textarea "Thank you so much for your wonderful review! We're thrilled to hear you enjoyed…" at bounding box center [727, 247] width 278 height 52
click at [760, 250] on textarea "Thank you so much for your wonderful review! We're thrilled to hear you enjoyed…" at bounding box center [727, 247] width 278 height 52
click at [619, 239] on textarea "Thank you so much for your wonderful review! We're thrilled to hear you enjoyed…" at bounding box center [727, 247] width 278 height 52
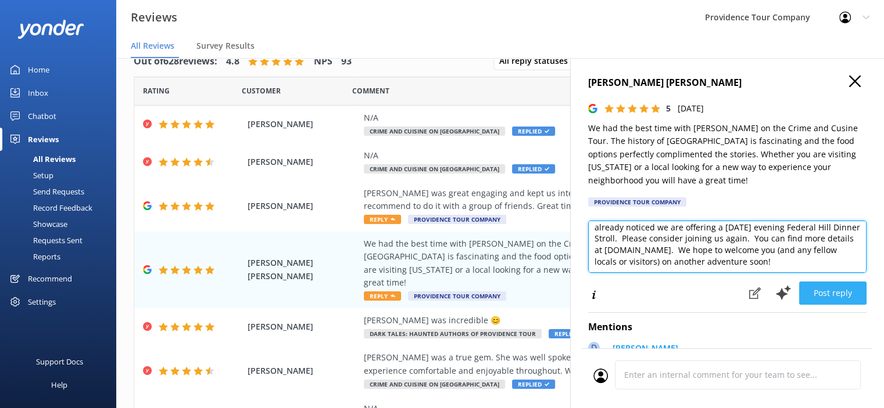
type textarea "Thank you so much for your wonderful review! We're thrilled to hear you enjoyed…"
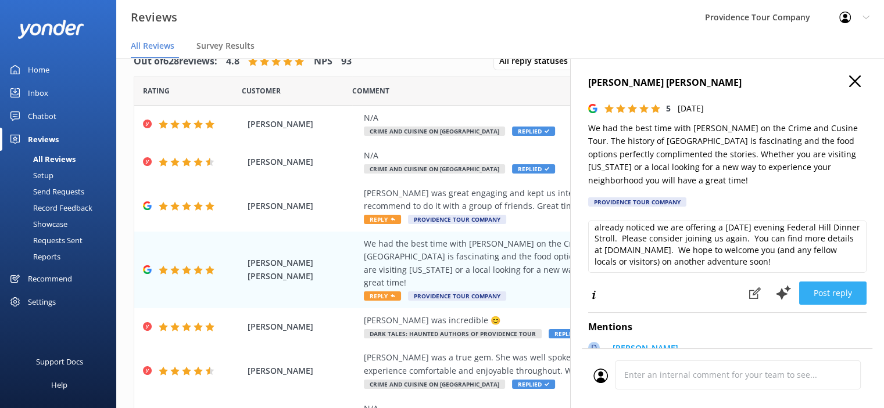
click at [848, 299] on button "Post reply" at bounding box center [832, 293] width 67 height 23
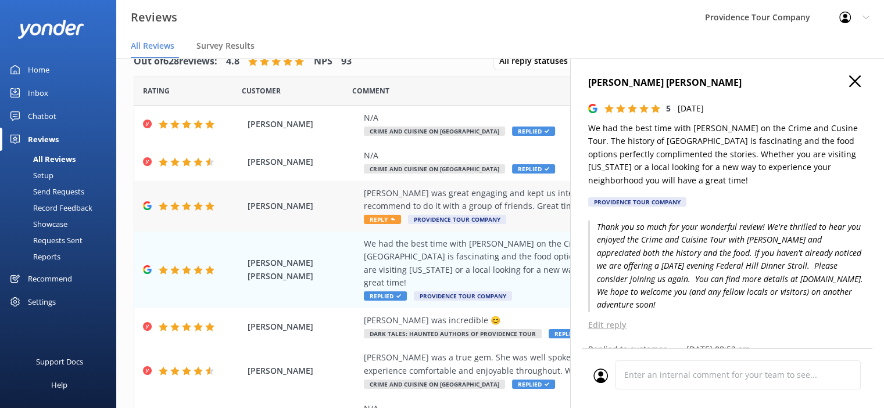
click at [507, 196] on div "[PERSON_NAME] was great engaging and kept us interested on the history of feder…" at bounding box center [575, 200] width 423 height 26
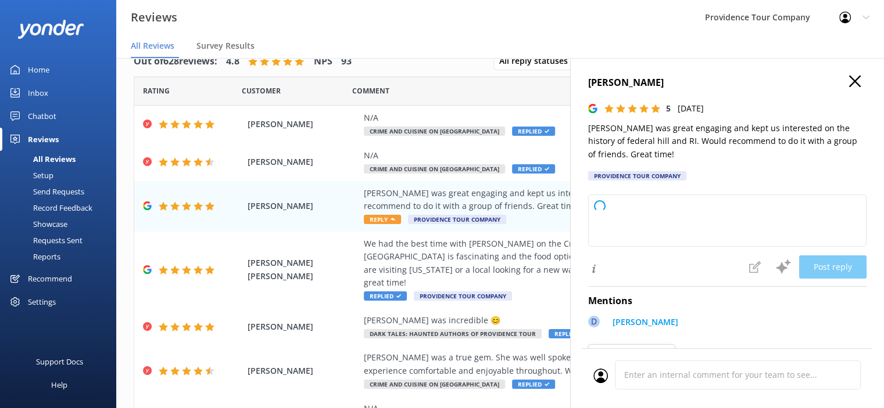
type textarea "Thank you so much for your wonderful review! We're thrilled to hear you enjoyed…"
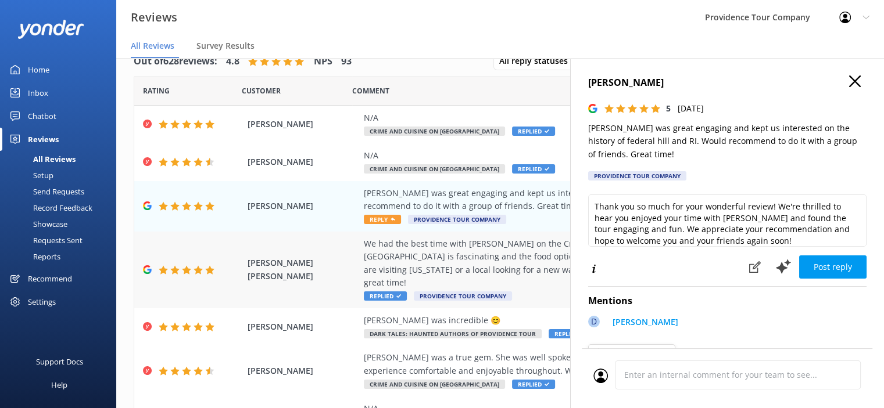
click at [537, 253] on div "We had the best time with [PERSON_NAME] on the Crime and Cusine Tour. The histo…" at bounding box center [575, 264] width 423 height 52
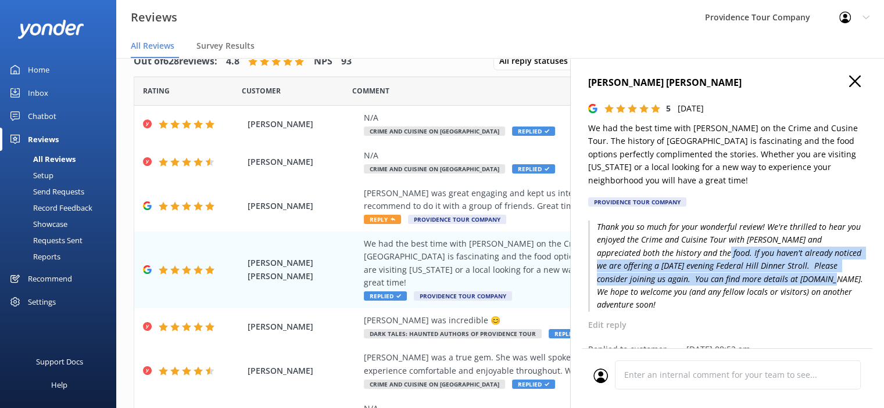
drag, startPoint x: 674, startPoint y: 256, endPoint x: 781, endPoint y: 281, distance: 110.3
click at [781, 281] on p "Thank you so much for your wonderful review! We're thrilled to hear you enjoyed…" at bounding box center [727, 266] width 278 height 91
copy p "f you haven't already noticed we are offering a [DATE] evening Federal Hill Din…"
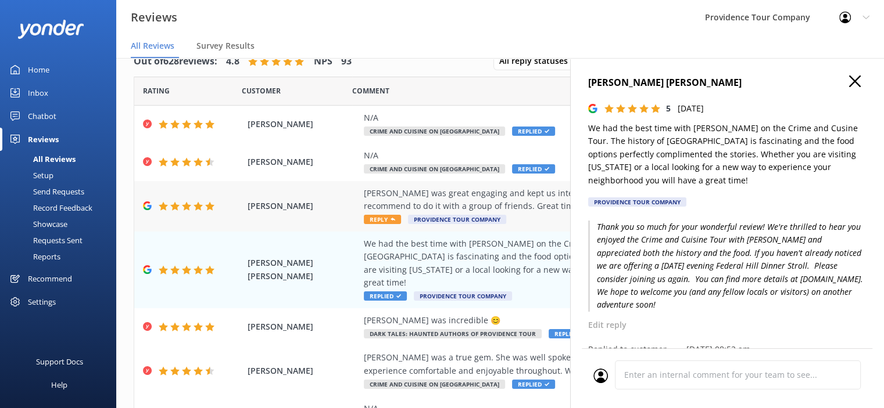
click at [474, 200] on div "[PERSON_NAME] was great engaging and kept us interested on the history of feder…" at bounding box center [575, 200] width 423 height 26
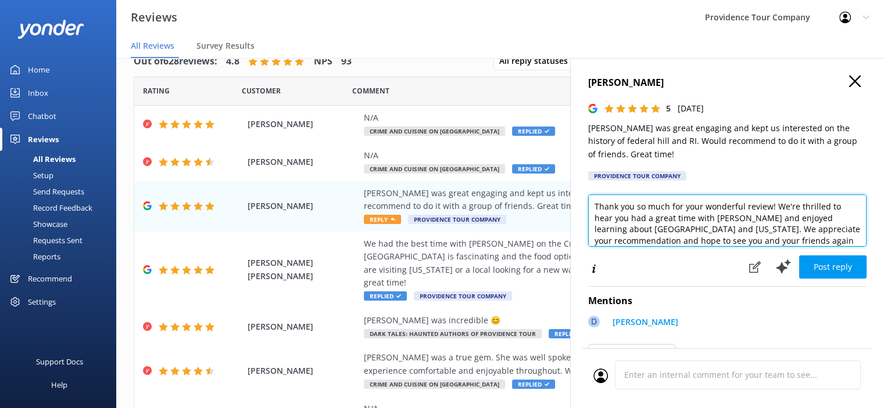
click at [838, 239] on textarea "Thank you so much for your wonderful review! We're thrilled to hear you had a g…" at bounding box center [727, 221] width 278 height 52
click at [711, 232] on textarea "Thank you so much for your wonderful review! We're thrilled to hear you had a g…" at bounding box center [727, 221] width 278 height 52
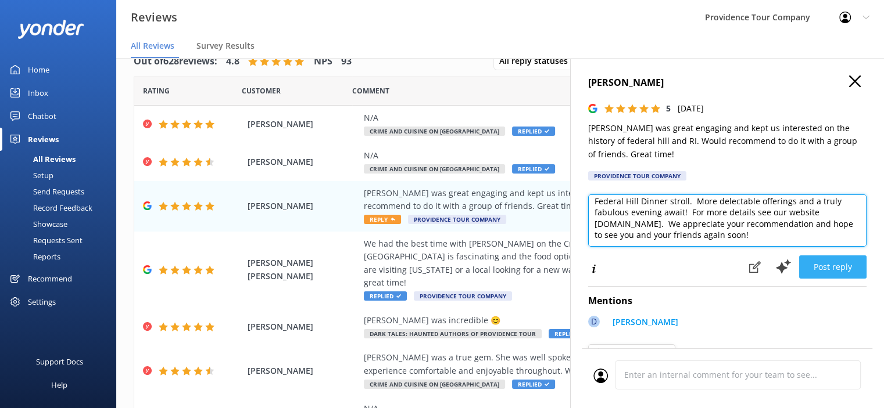
type textarea "Thank you so much for your wonderful review! We're thrilled to hear you had a g…"
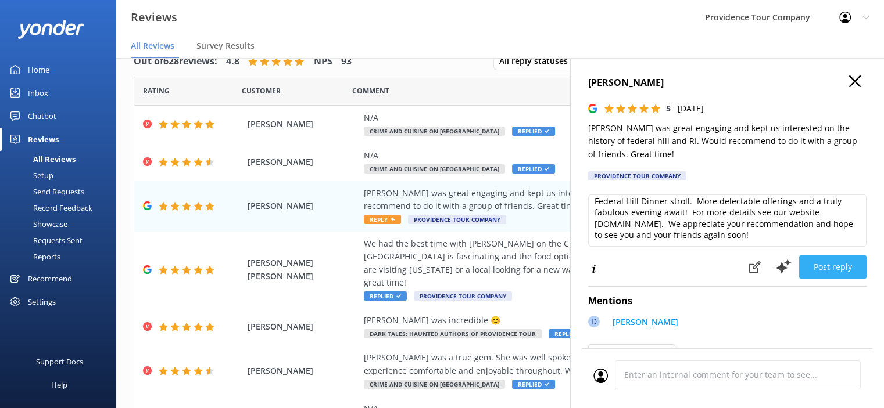
click at [830, 271] on button "Post reply" at bounding box center [832, 267] width 67 height 23
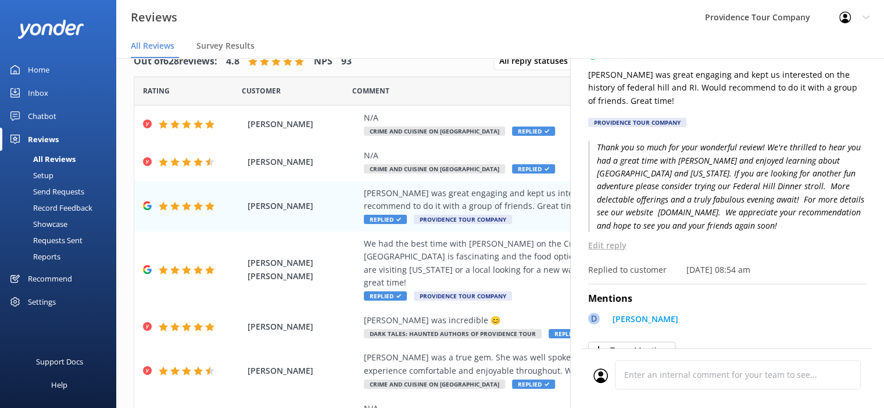
scroll to position [0, 0]
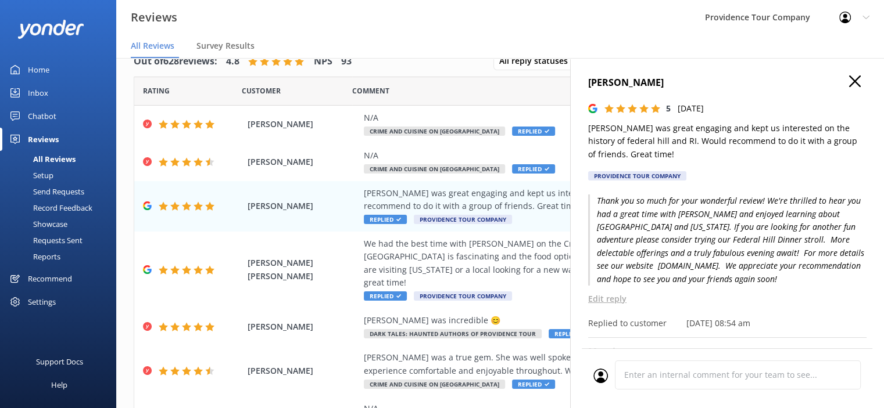
click at [839, 81] on div "[PERSON_NAME] 5 [DATE] [PERSON_NAME] was great engaging and kept us interested …" at bounding box center [727, 262] width 314 height 408
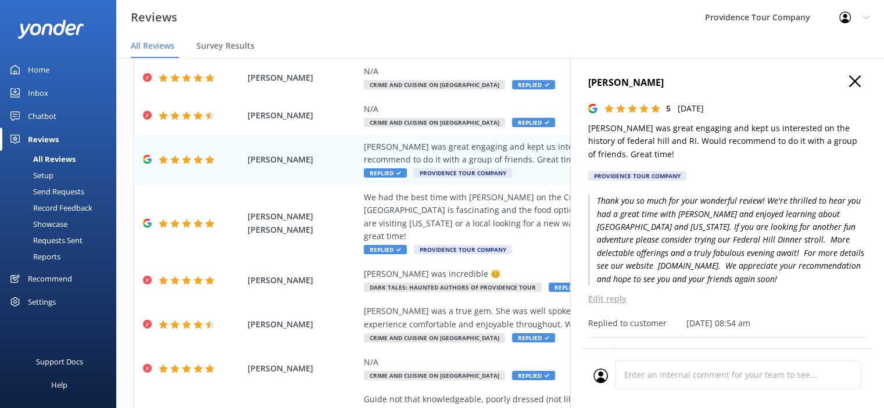
scroll to position [116, 0]
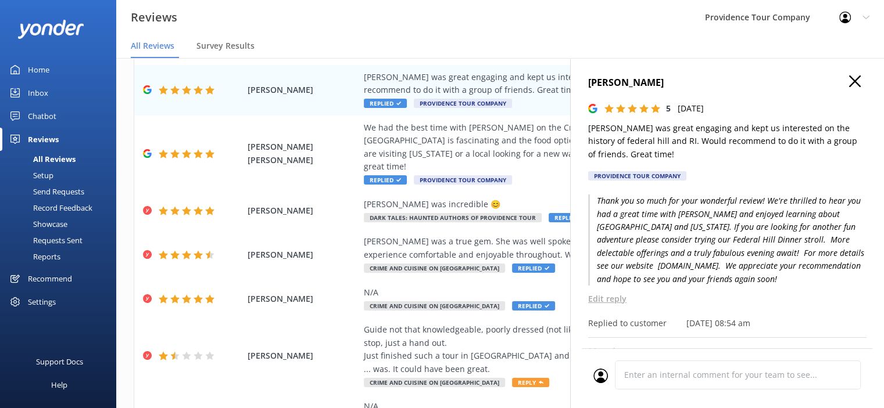
click at [849, 82] on icon "button" at bounding box center [855, 82] width 12 height 12
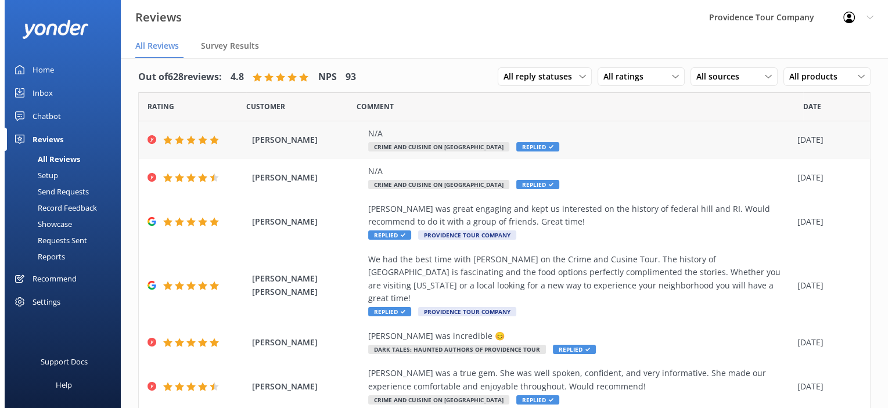
scroll to position [0, 0]
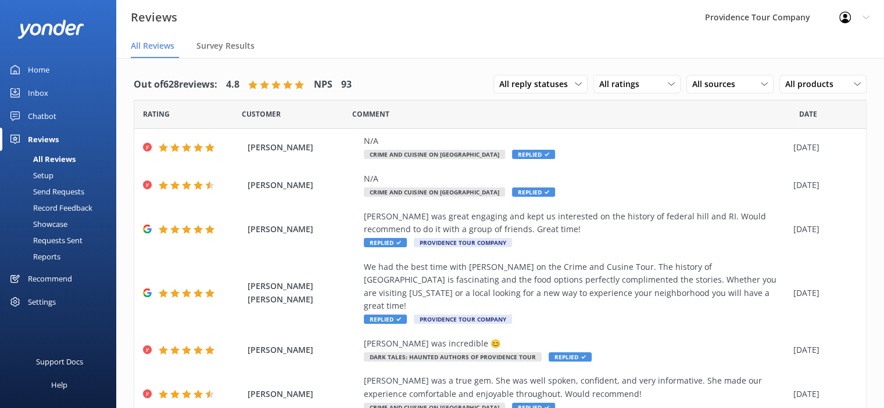
click at [864, 13] on div "Profile Settings Logout" at bounding box center [853, 17] width 59 height 35
click at [802, 78] on link "Logout" at bounding box center [826, 78] width 116 height 29
